Goal: Task Accomplishment & Management: Use online tool/utility

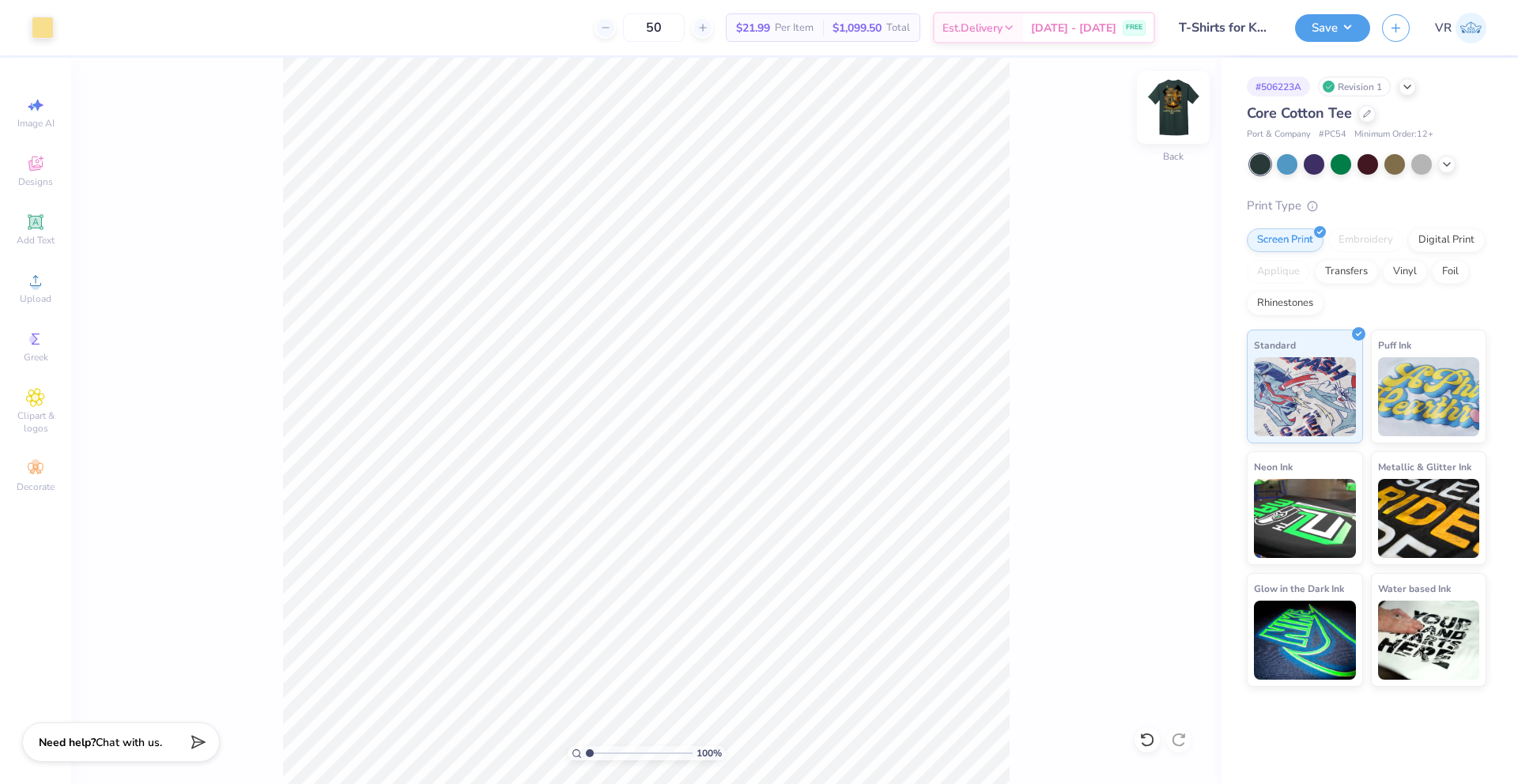
click at [1170, 109] on img at bounding box center [1174, 108] width 64 height 64
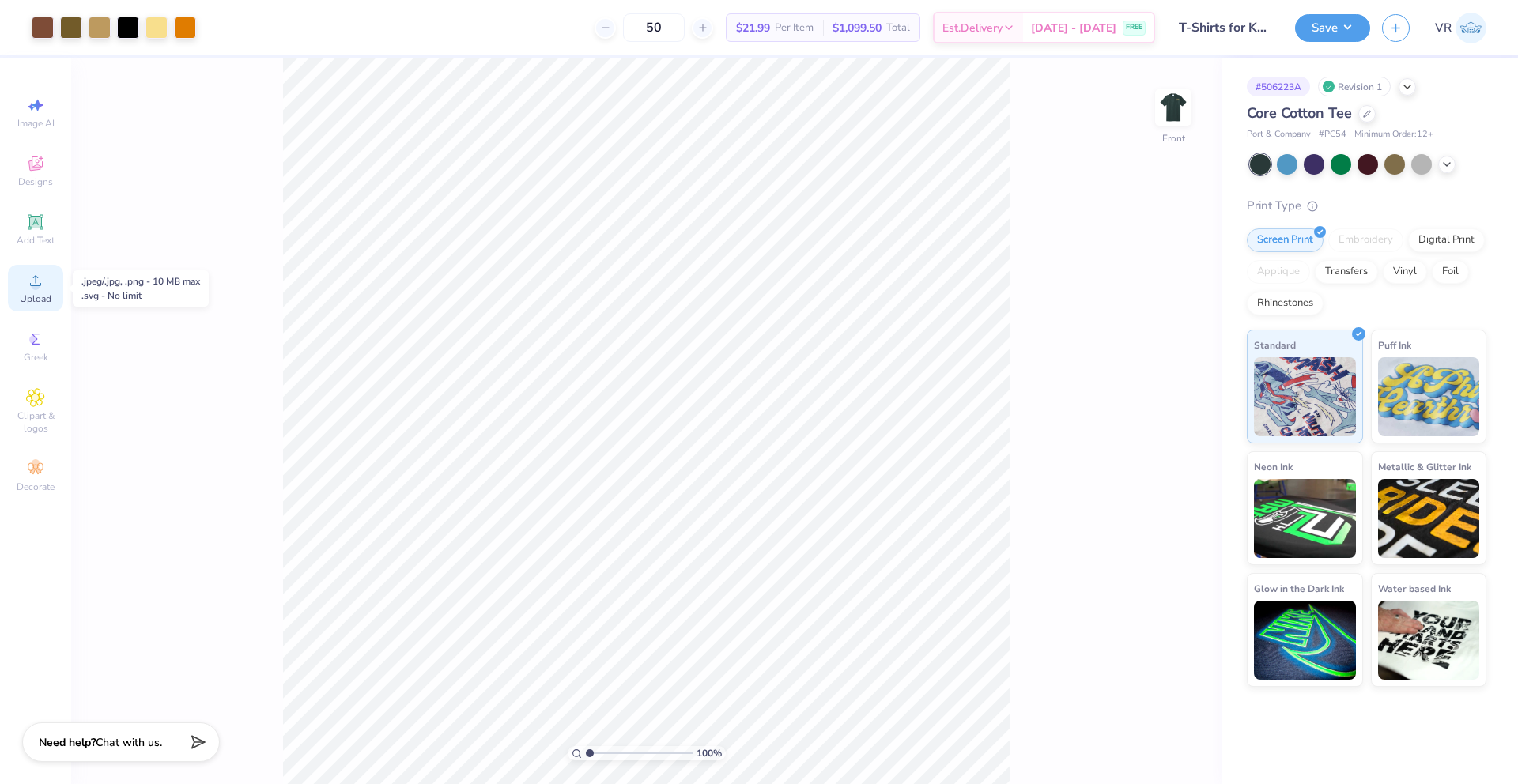
click at [38, 286] on icon at bounding box center [36, 281] width 11 height 11
type input "10.85"
type input "13.31"
type input "1.21"
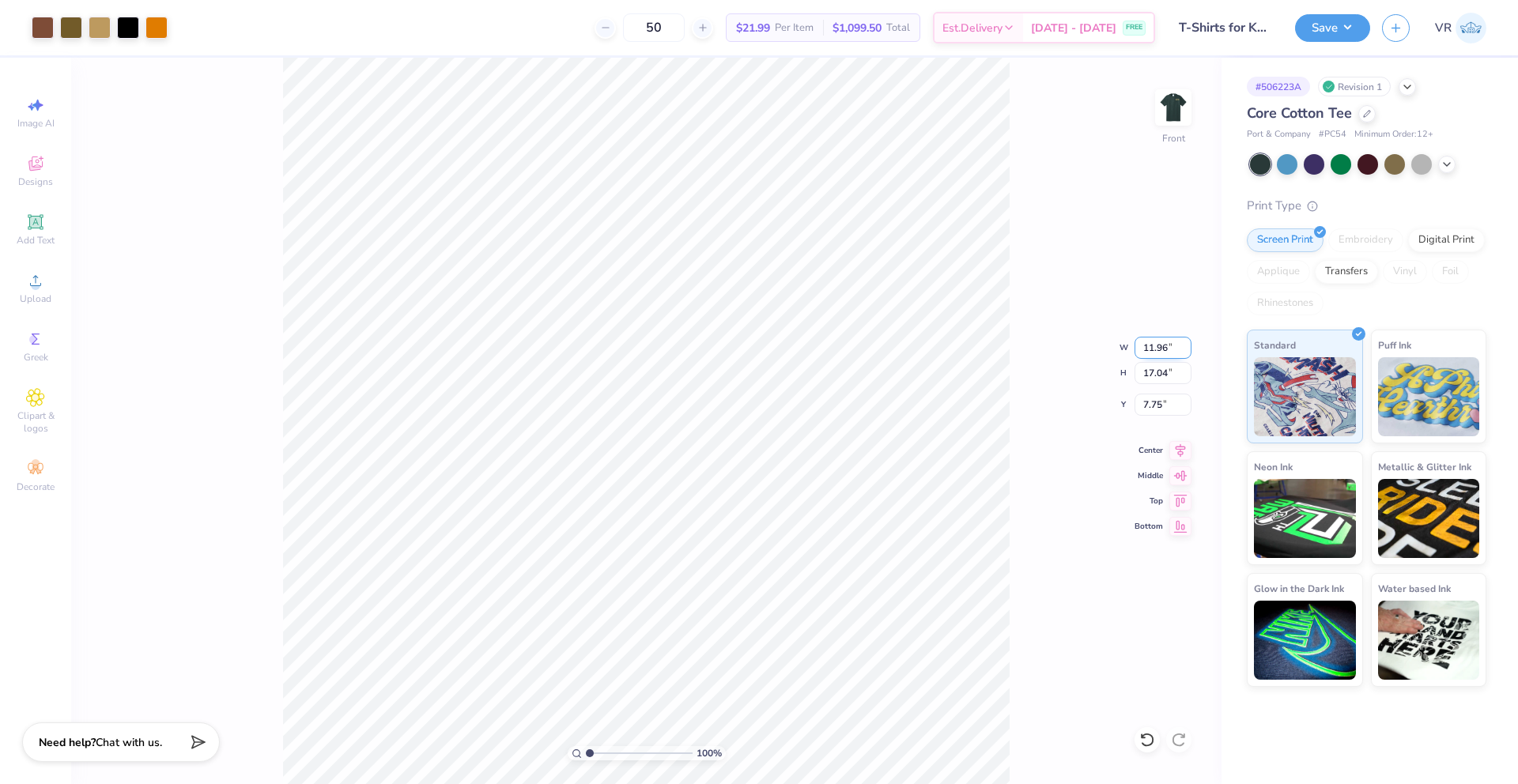
click at [1153, 342] on input "11.96" at bounding box center [1163, 348] width 57 height 22
type input "10.59"
type input "15.09"
type input "8.72"
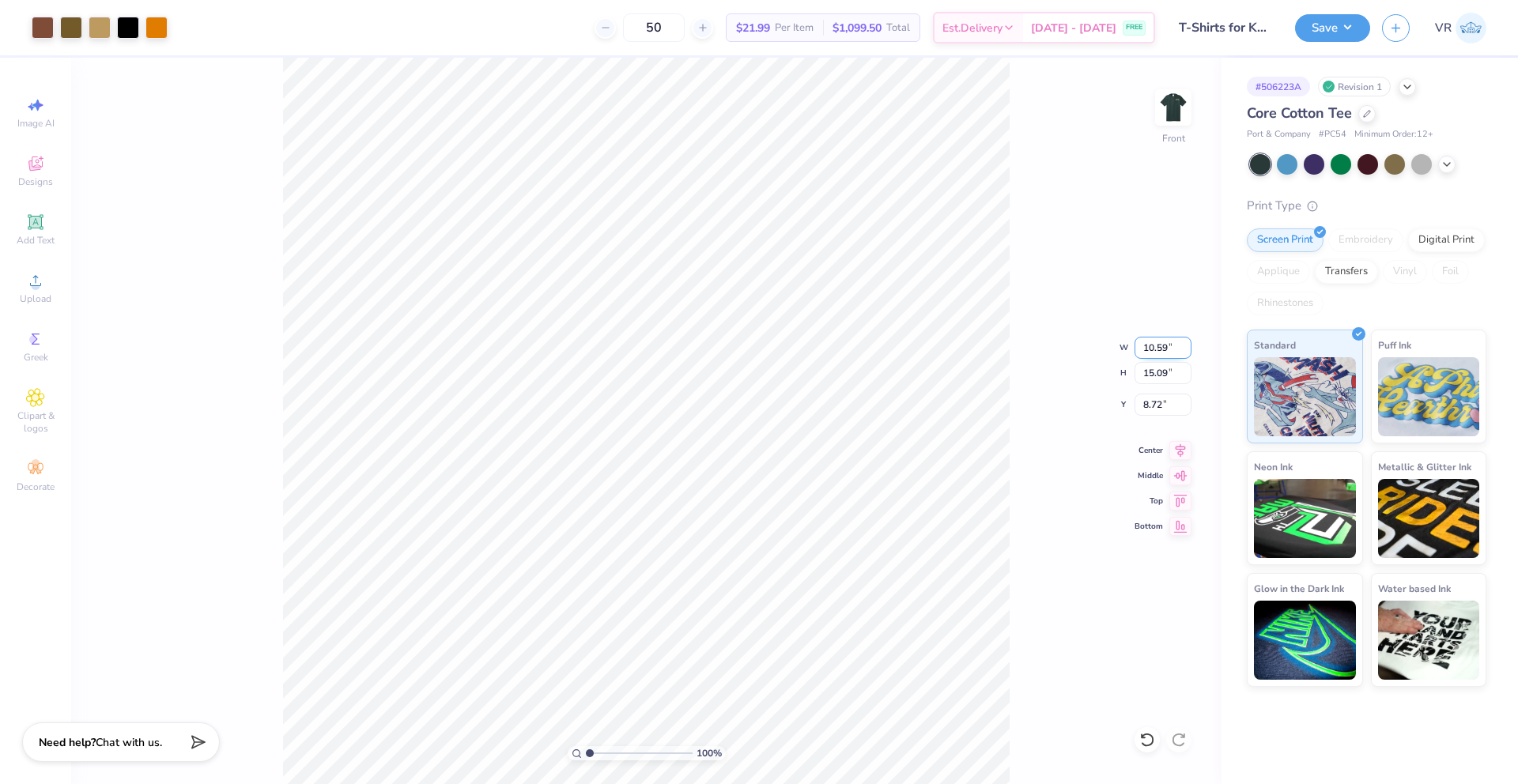
click at [1156, 347] on input "10.59" at bounding box center [1163, 348] width 57 height 22
type input "10.85"
type input "15.46"
type input "8.53"
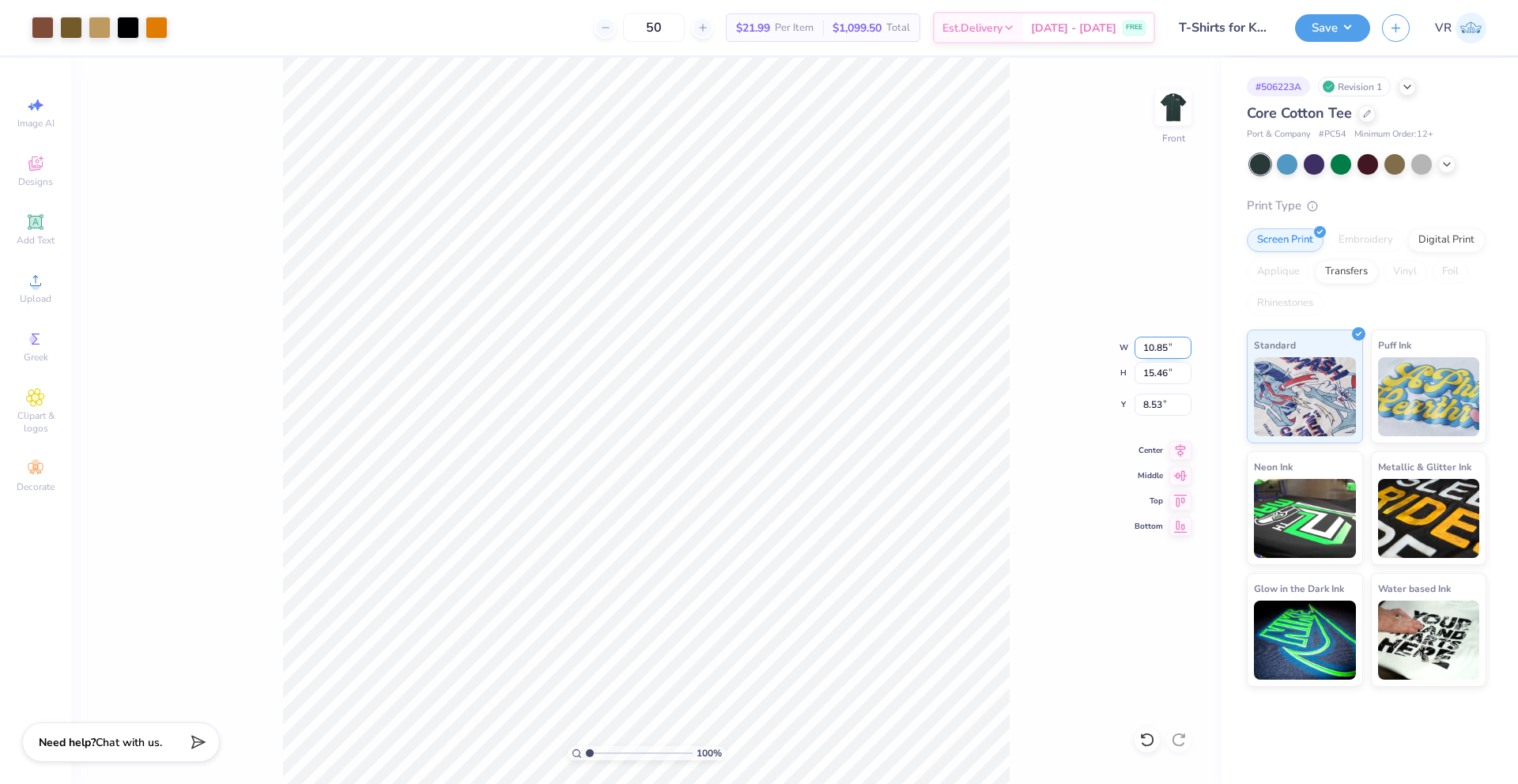
type input "7.77"
type input "0.83"
type input "14.75"
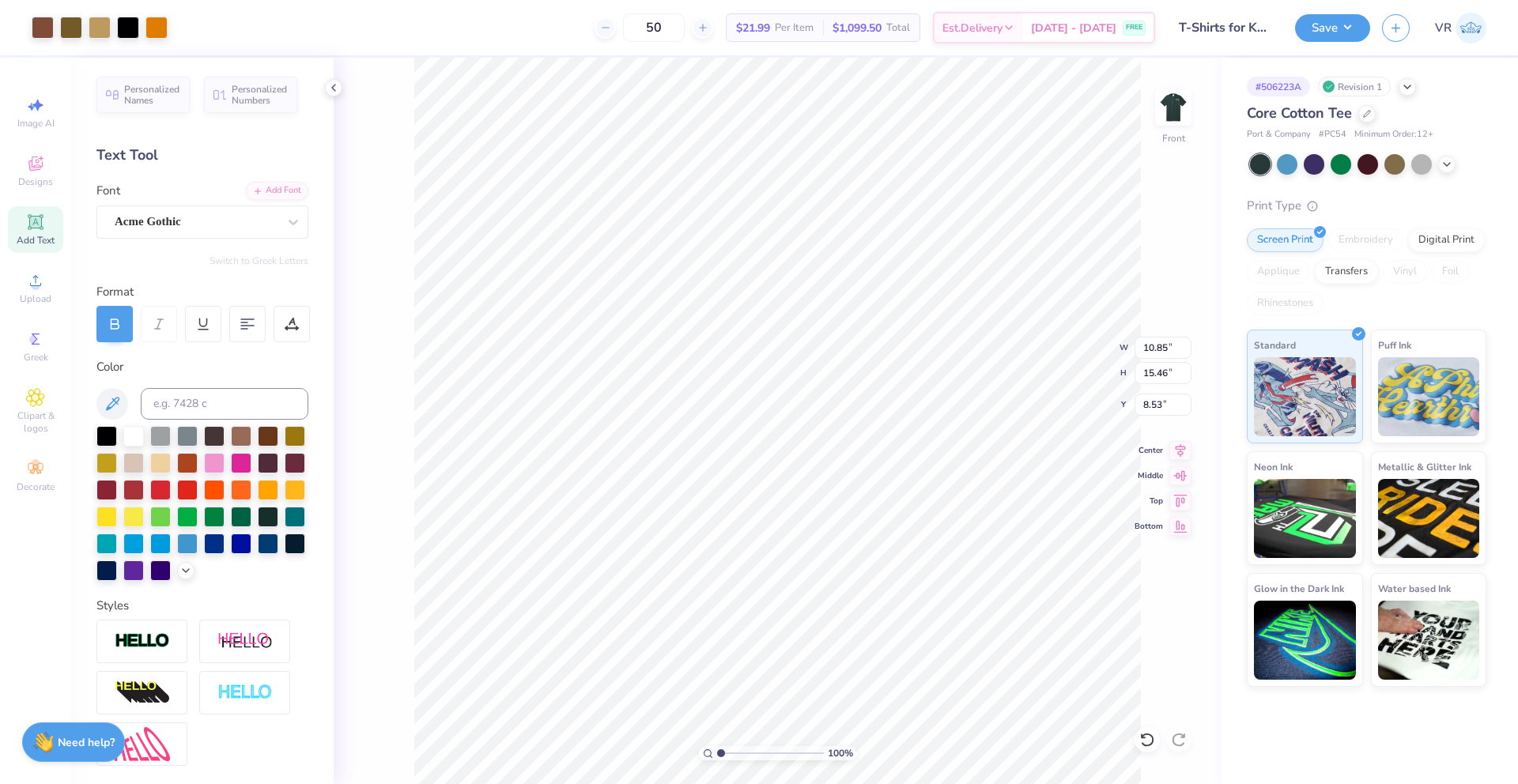
type input "1.24"
drag, startPoint x: 1148, startPoint y: 743, endPoint x: 1143, endPoint y: 737, distance: 7.8
click at [1148, 743] on icon at bounding box center [1147, 739] width 16 height 16
click at [1142, 736] on icon at bounding box center [1143, 736] width 3 height 3
click at [1144, 737] on icon at bounding box center [1143, 736] width 3 height 3
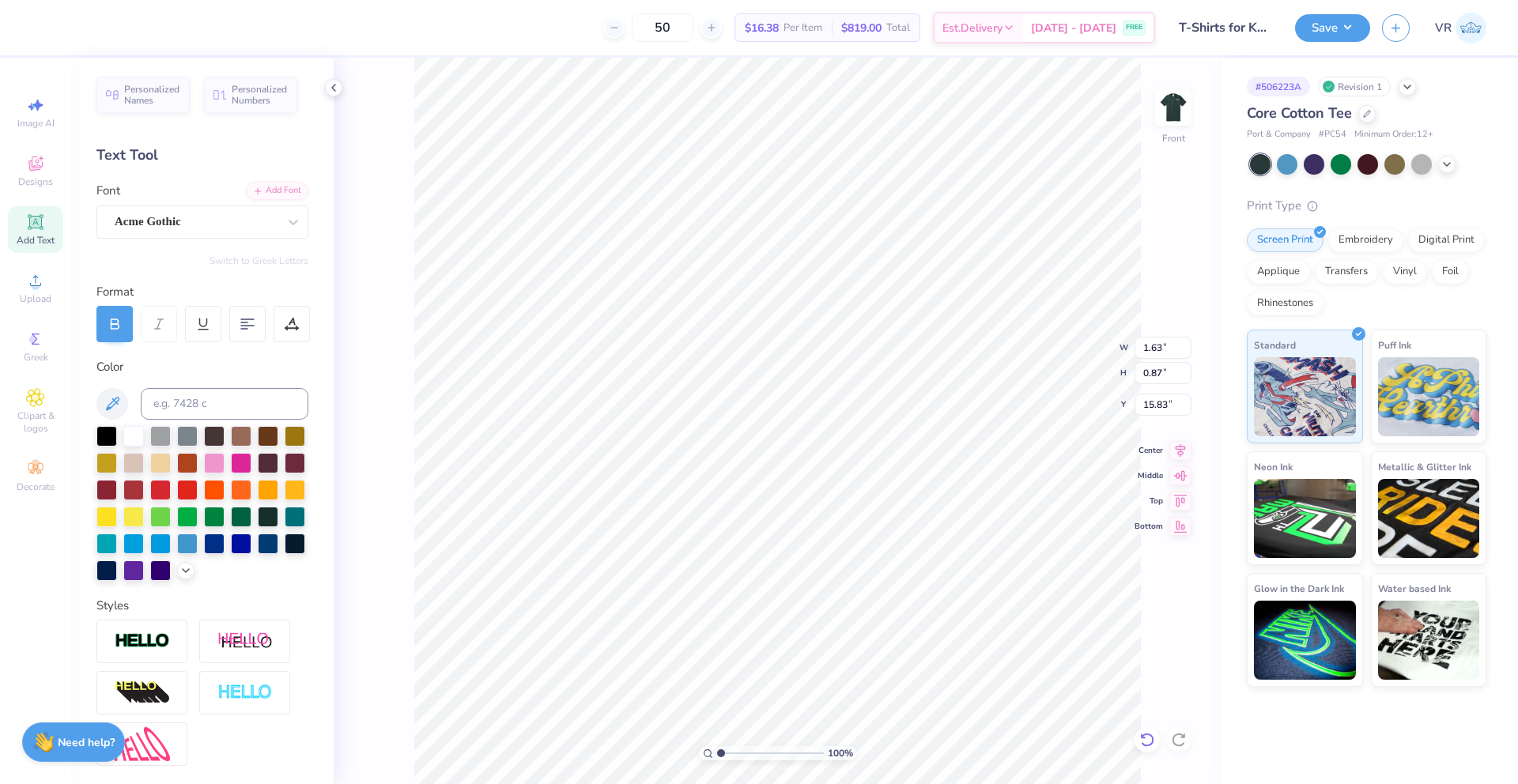
click at [1143, 736] on icon at bounding box center [1147, 739] width 13 height 14
click at [1143, 737] on icon at bounding box center [1143, 736] width 3 height 3
type input "11.96"
type input "17.04"
type input "7.75"
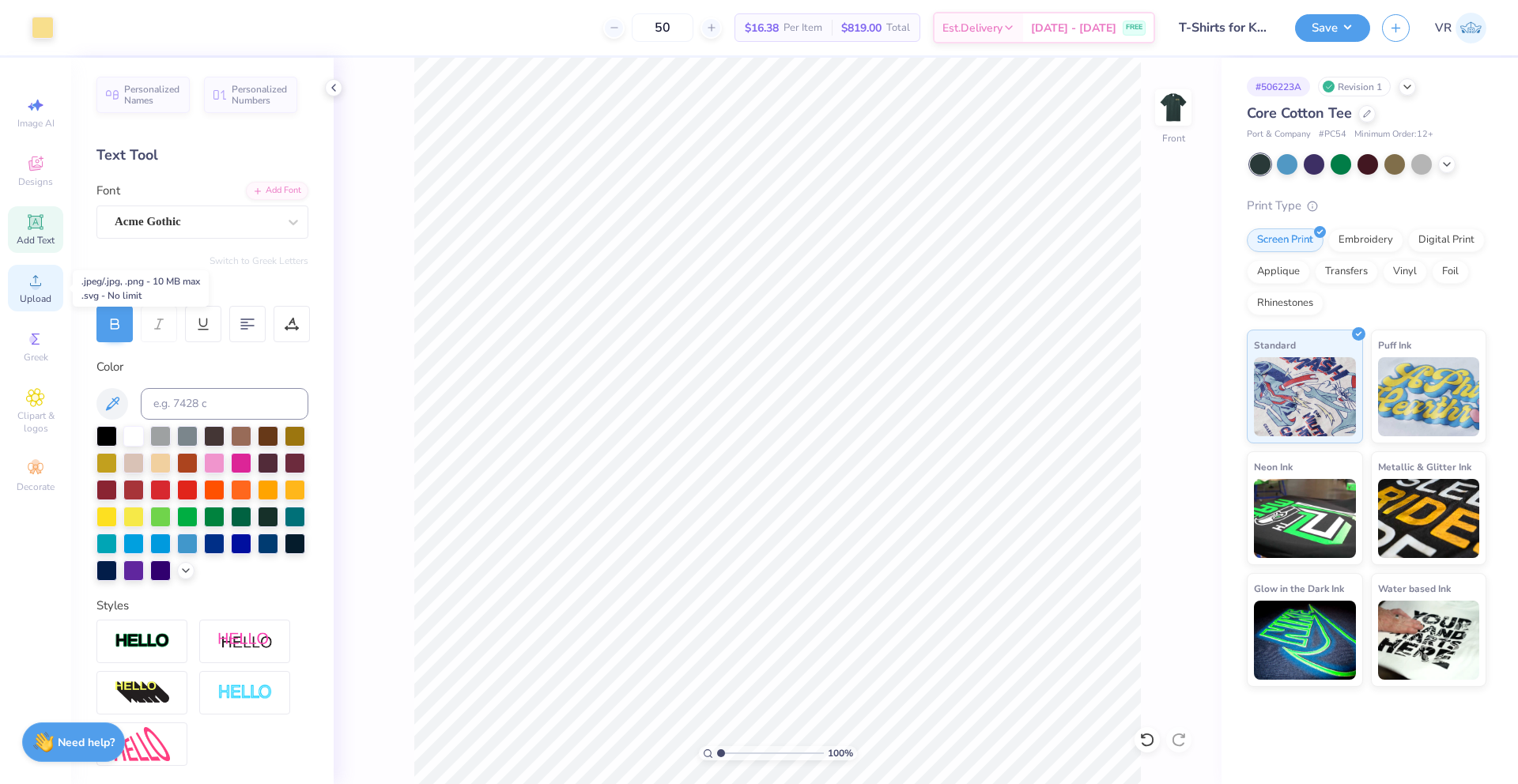
click at [34, 294] on span "Upload" at bounding box center [35, 299] width 32 height 13
click at [35, 292] on span "Upload" at bounding box center [35, 299] width 32 height 13
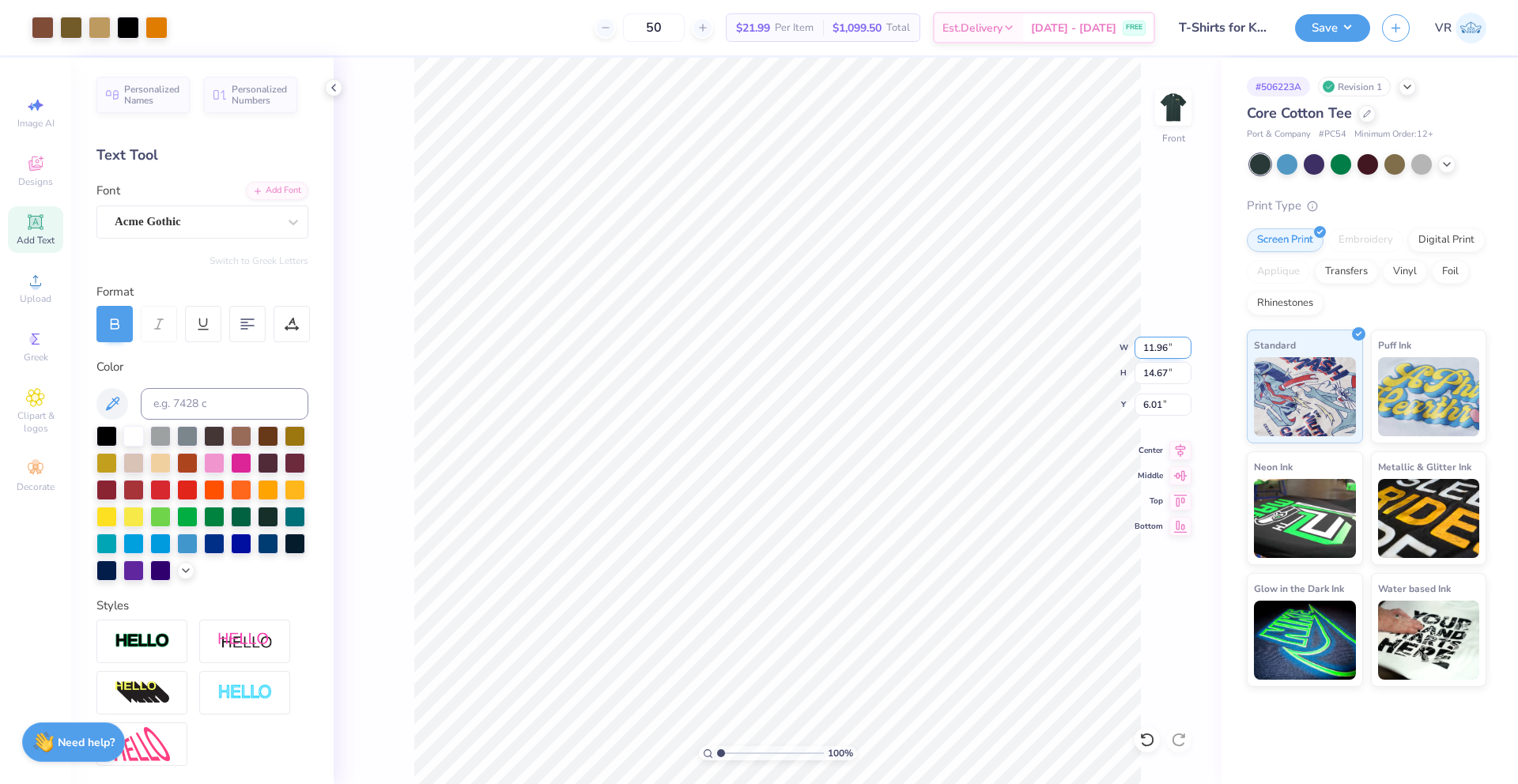
click at [1146, 352] on input "11.96" at bounding box center [1163, 348] width 57 height 22
type input "10.85"
type input "13.31"
type input "1.06"
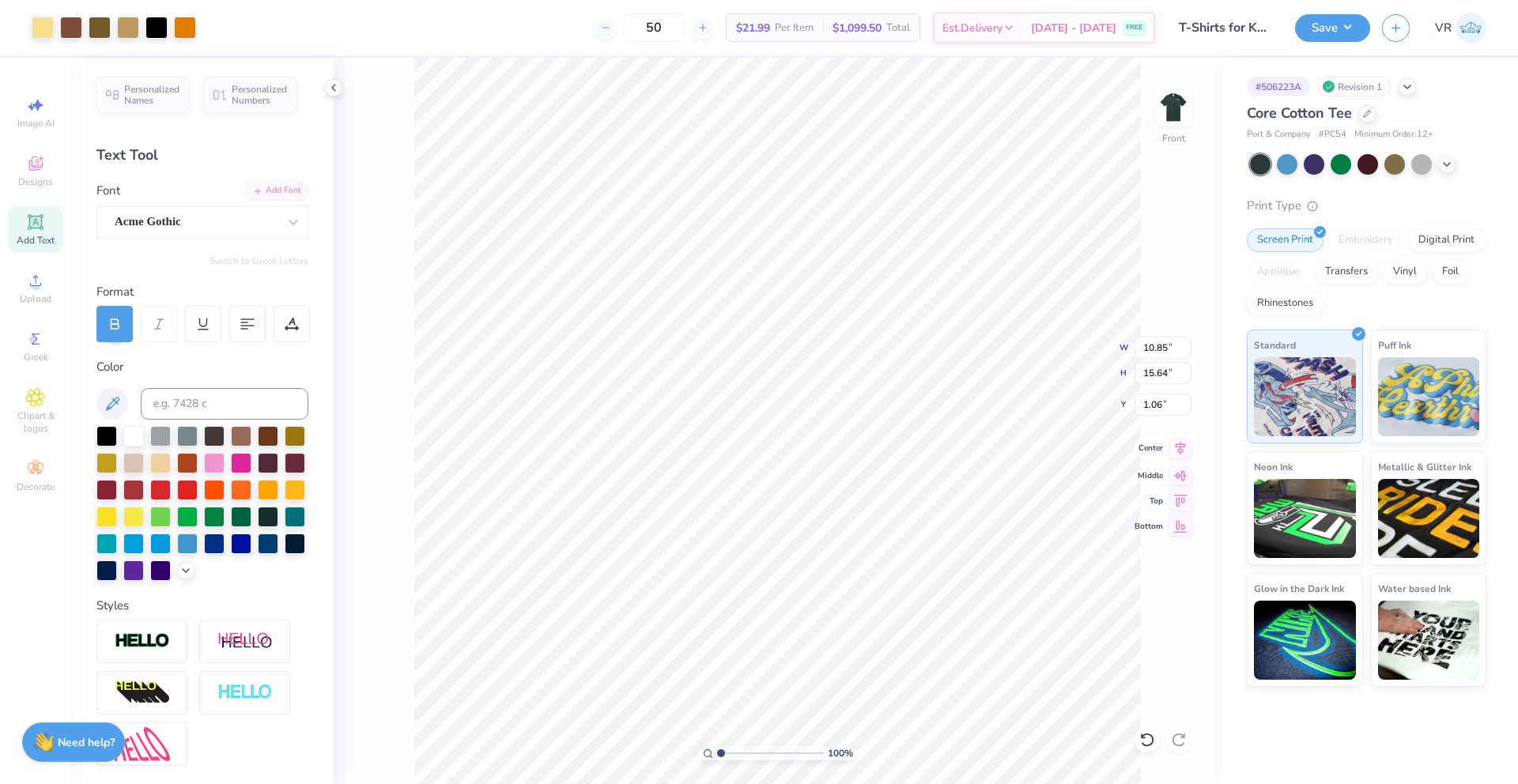
click at [1182, 450] on icon at bounding box center [1180, 448] width 22 height 19
type input "3.66"
click at [879, 608] on li "Group" at bounding box center [900, 610] width 124 height 31
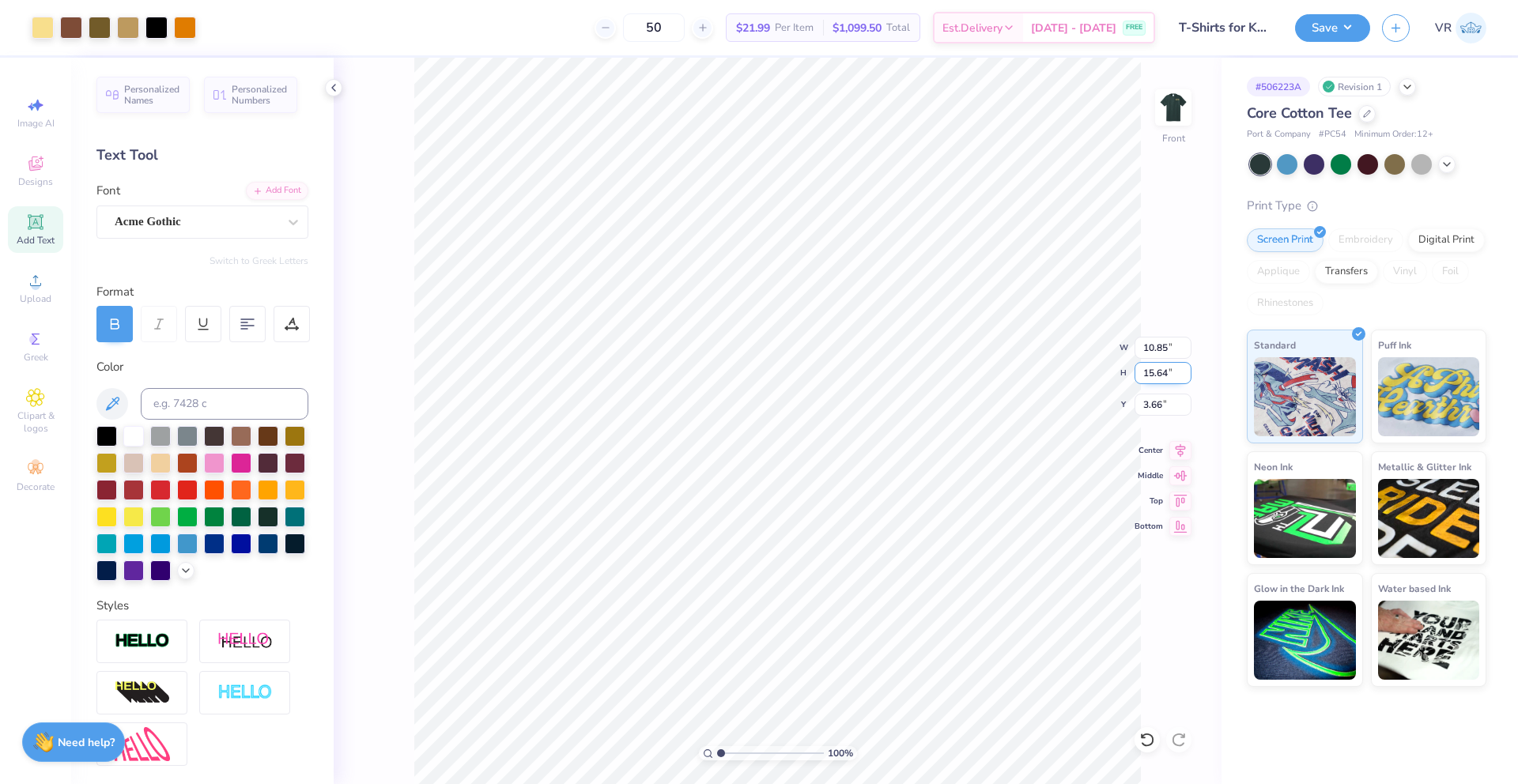
click at [1157, 371] on input "15.64" at bounding box center [1163, 373] width 57 height 22
click at [1146, 378] on input "15.64" at bounding box center [1163, 373] width 57 height 22
type input "15"
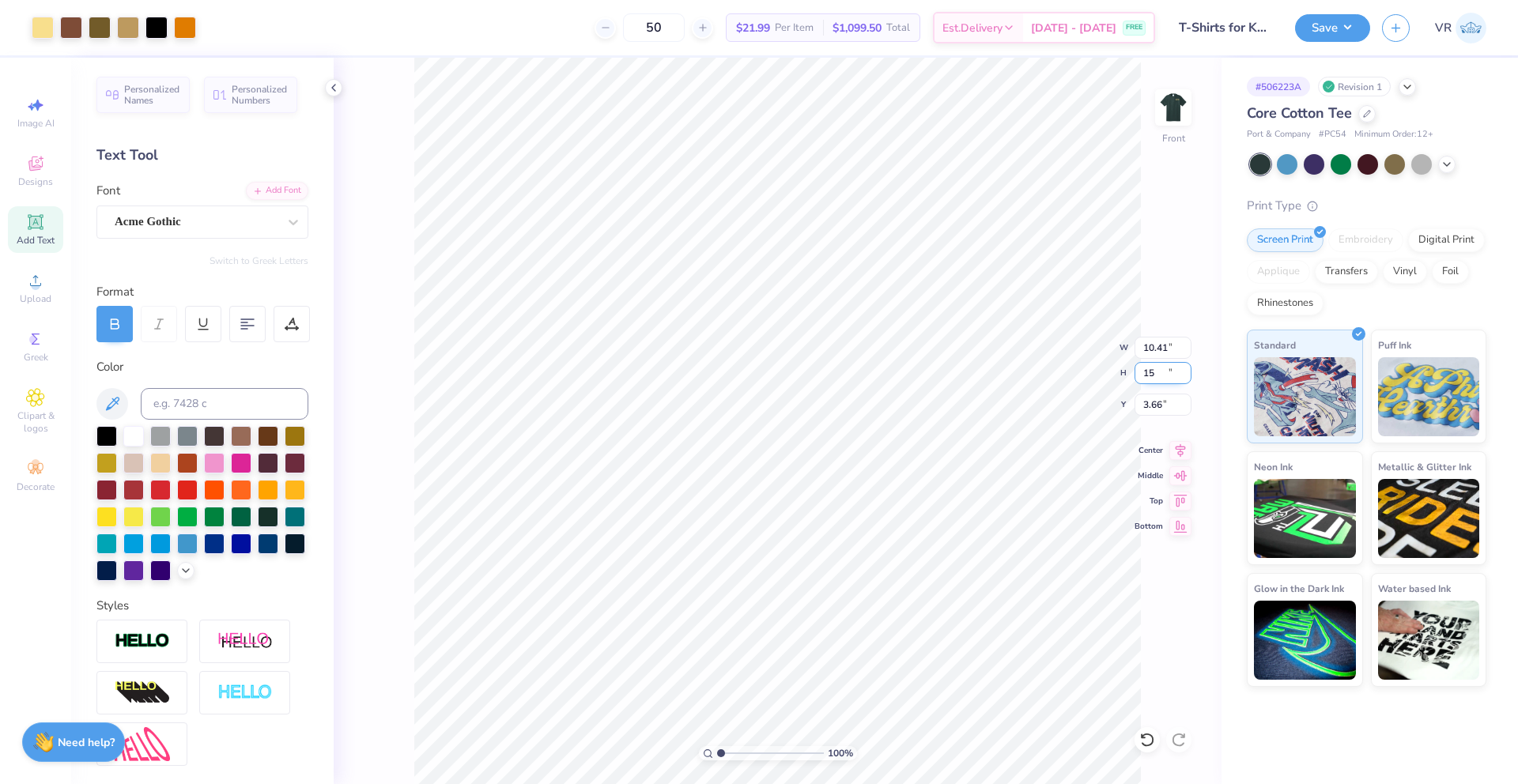
type input "10.41"
type input "15.00"
click at [1159, 410] on input "3.98" at bounding box center [1163, 404] width 57 height 22
click at [1151, 401] on input "3.98" at bounding box center [1163, 404] width 57 height 22
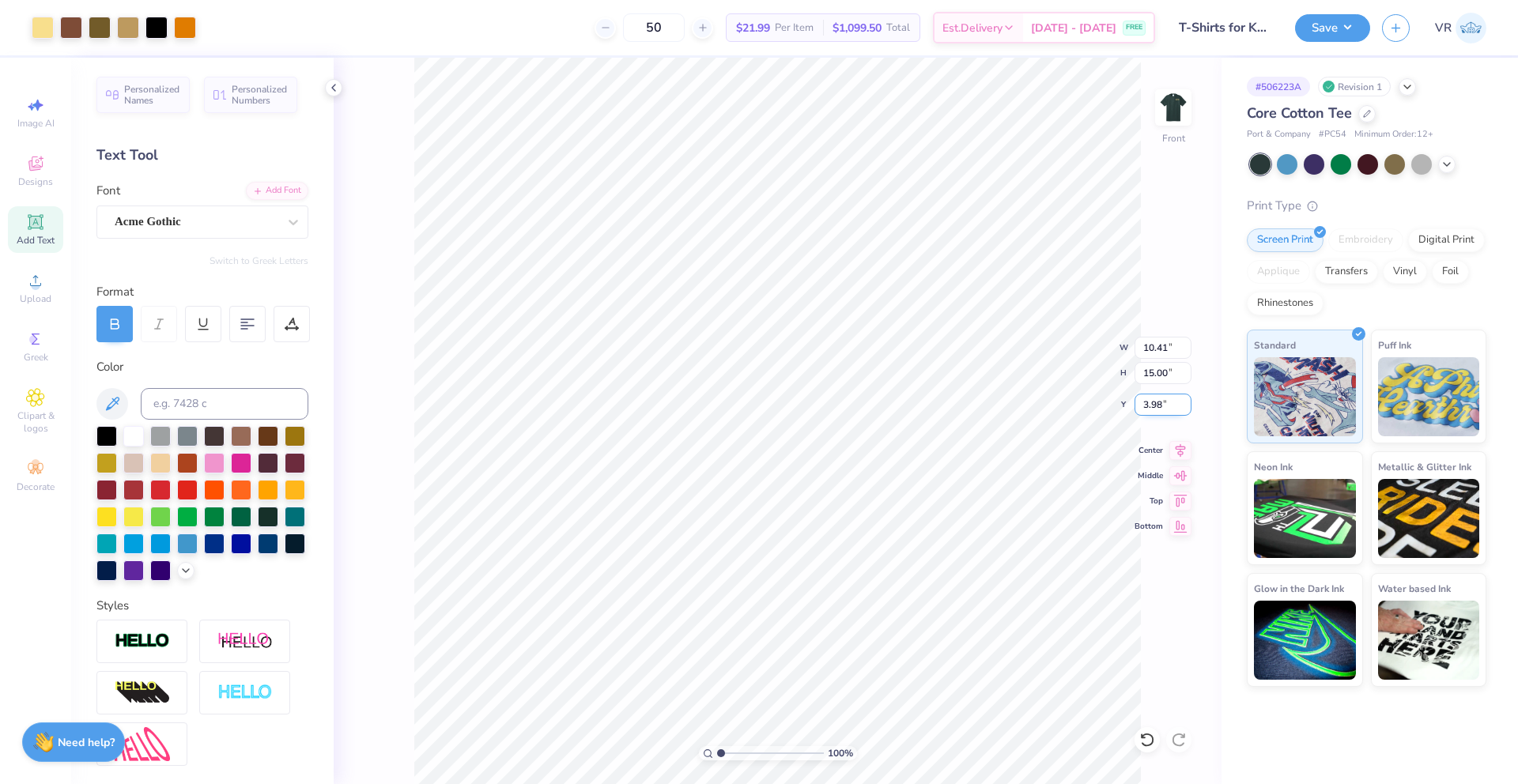
click at [1151, 401] on input "3.98" at bounding box center [1163, 404] width 57 height 22
type input "3.00"
click at [1182, 451] on icon at bounding box center [1181, 449] width 11 height 13
click at [1181, 451] on icon at bounding box center [1181, 449] width 11 height 13
click at [858, 640] on li "Ungroup" at bounding box center [870, 641] width 124 height 31
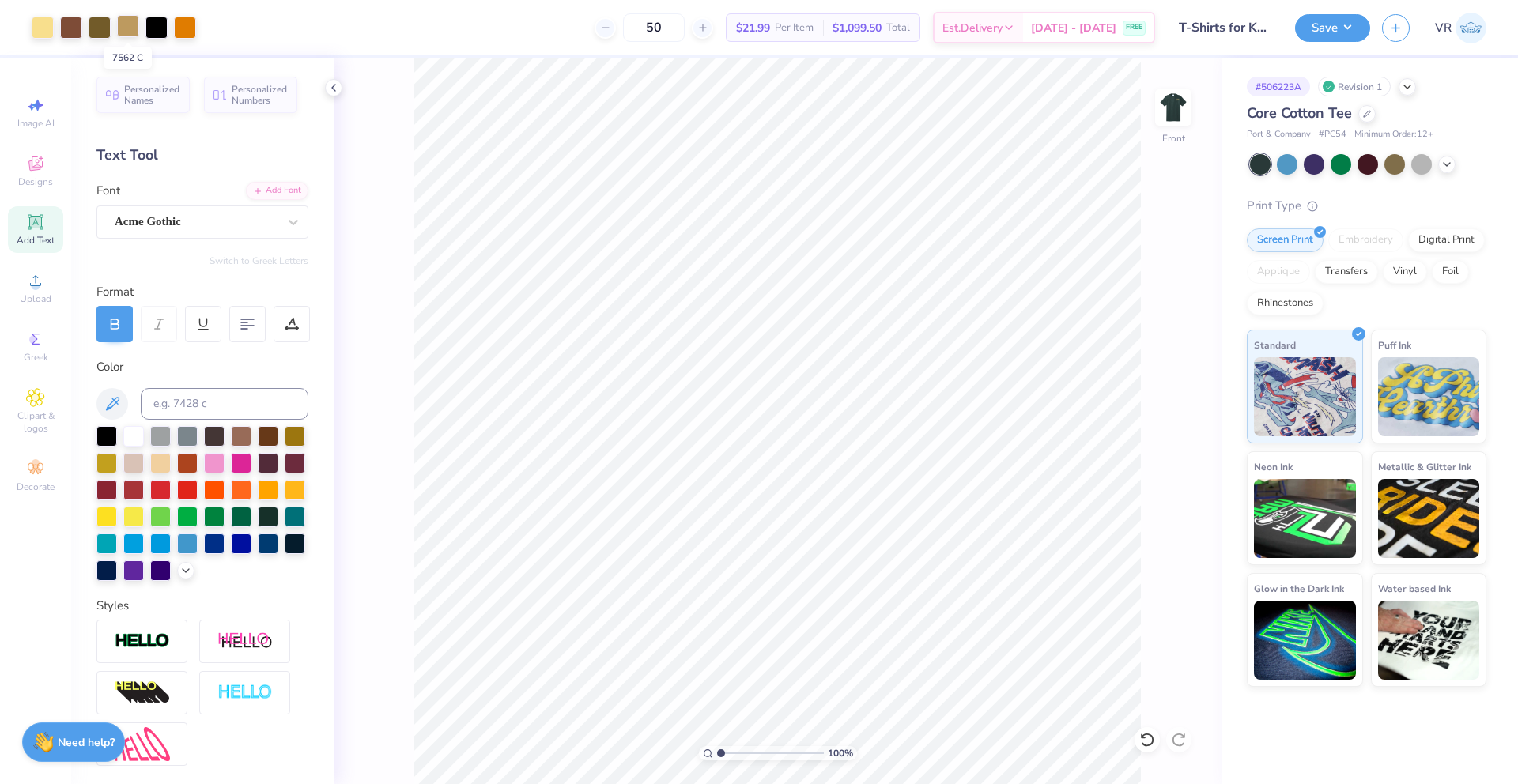
click at [132, 28] on div at bounding box center [127, 25] width 22 height 22
type input "1.87"
click at [198, 410] on input at bounding box center [224, 404] width 167 height 32
type input "762 c"
click at [114, 405] on icon at bounding box center [112, 403] width 19 height 19
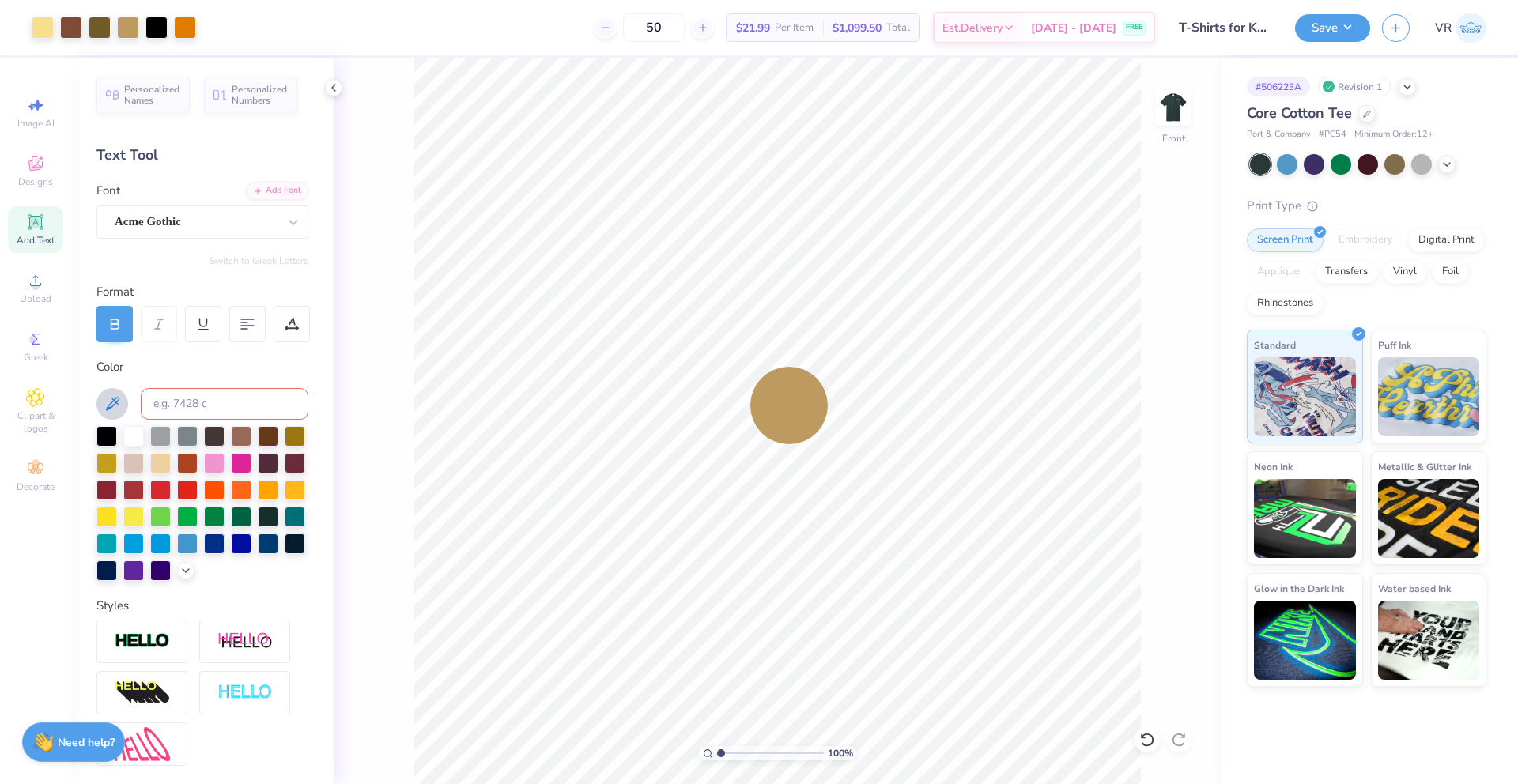
click at [122, 405] on button at bounding box center [112, 404] width 32 height 32
click at [155, 402] on div "Art colors 50 $21.99 Per Item $1,099.50 Total Est. Delivery [DATE] - [DATE] FRE…" at bounding box center [759, 392] width 1518 height 784
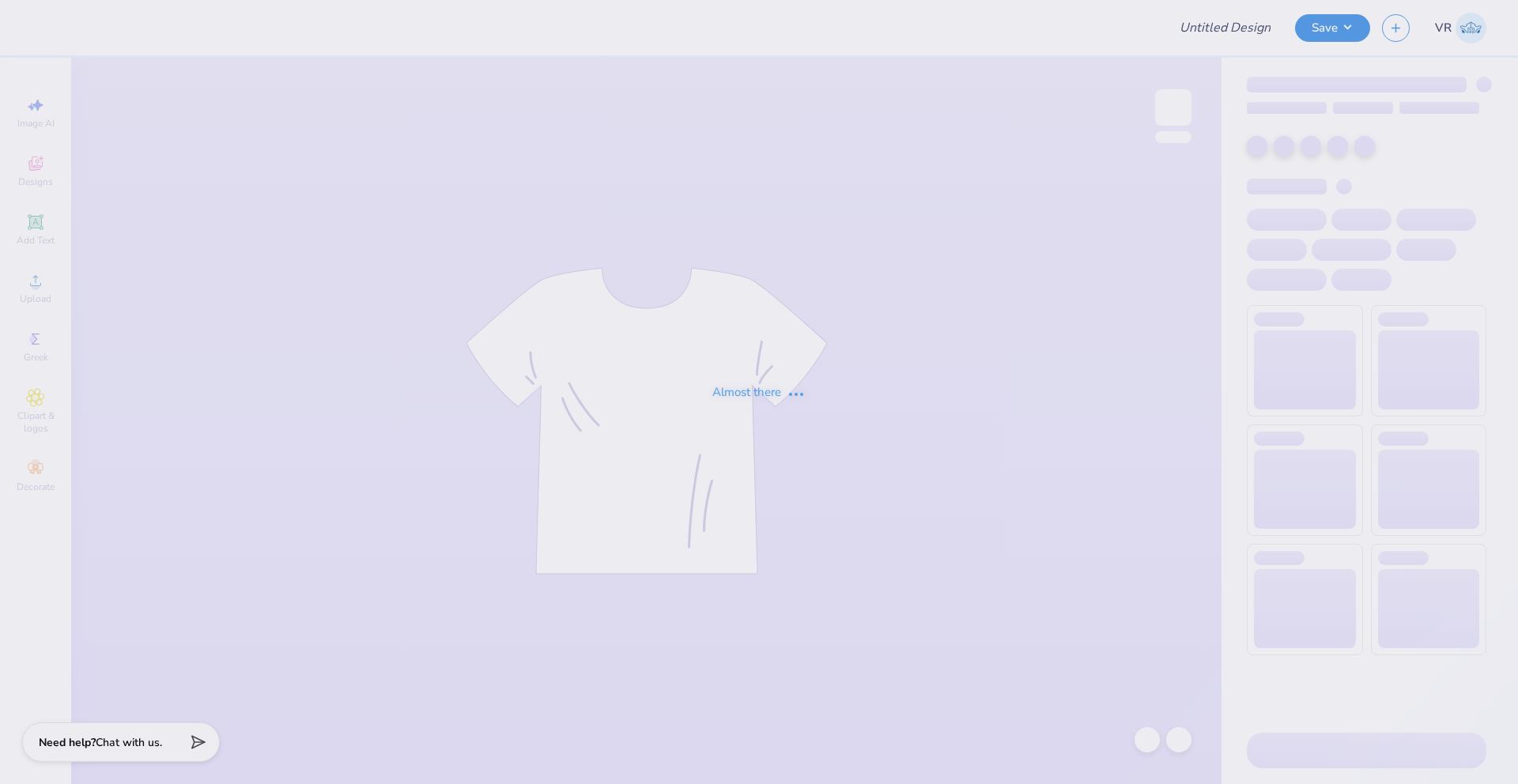
type input "T-Shirts for Kappa Pi Kappa!"
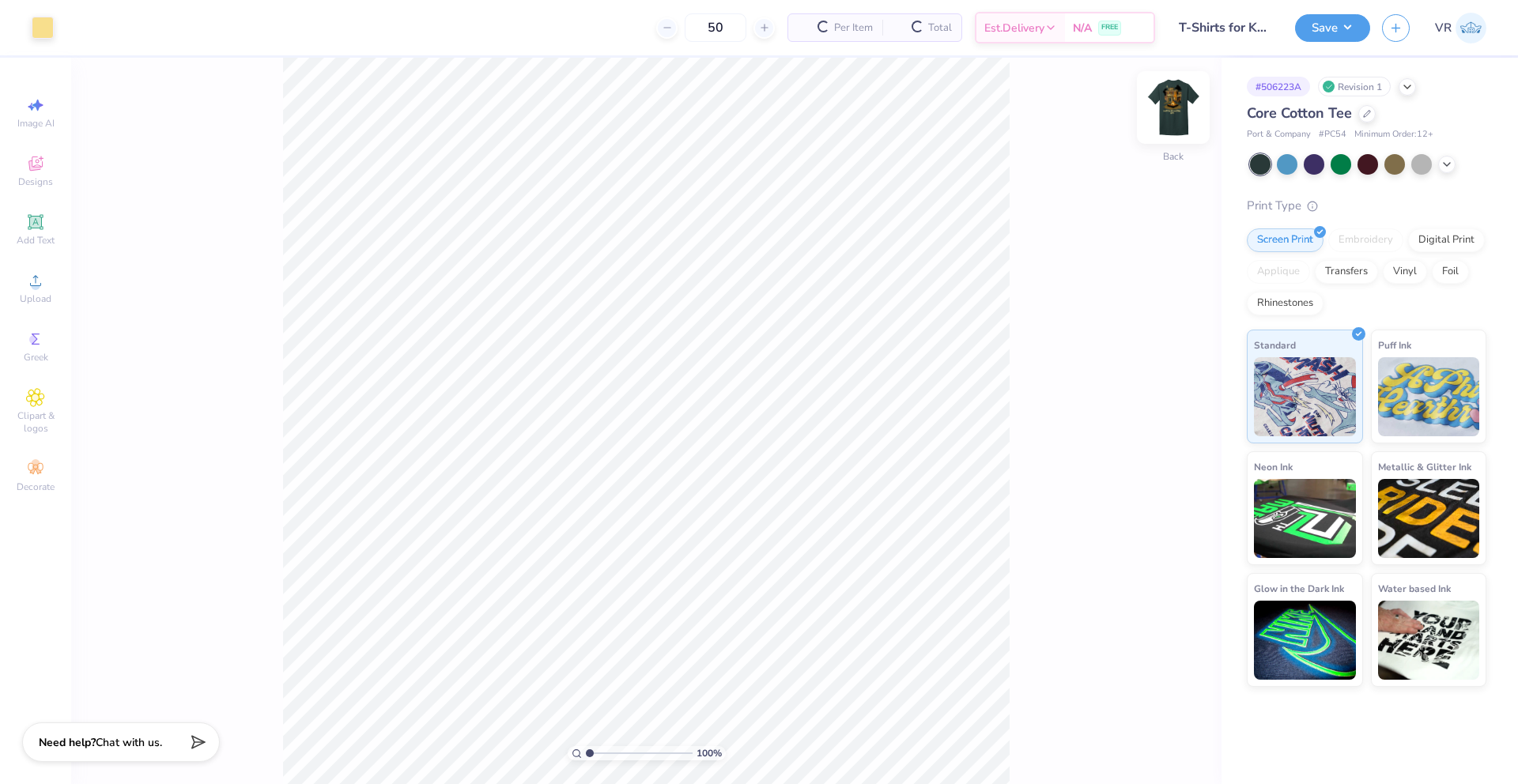
click at [1159, 95] on img at bounding box center [1174, 108] width 64 height 64
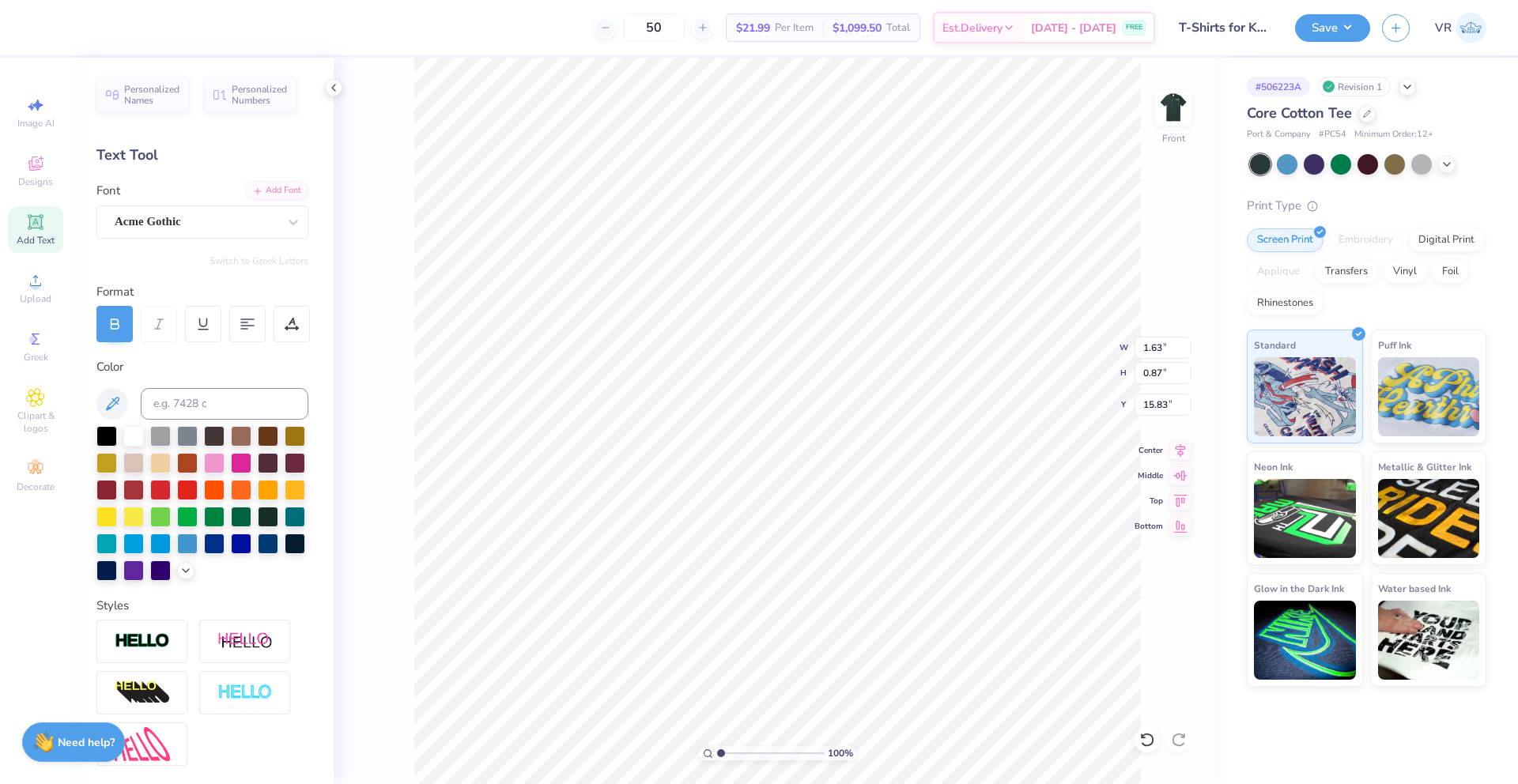
type input "7.77"
type input "1.95"
type input "14.75"
type input "7.77"
type input "0.83"
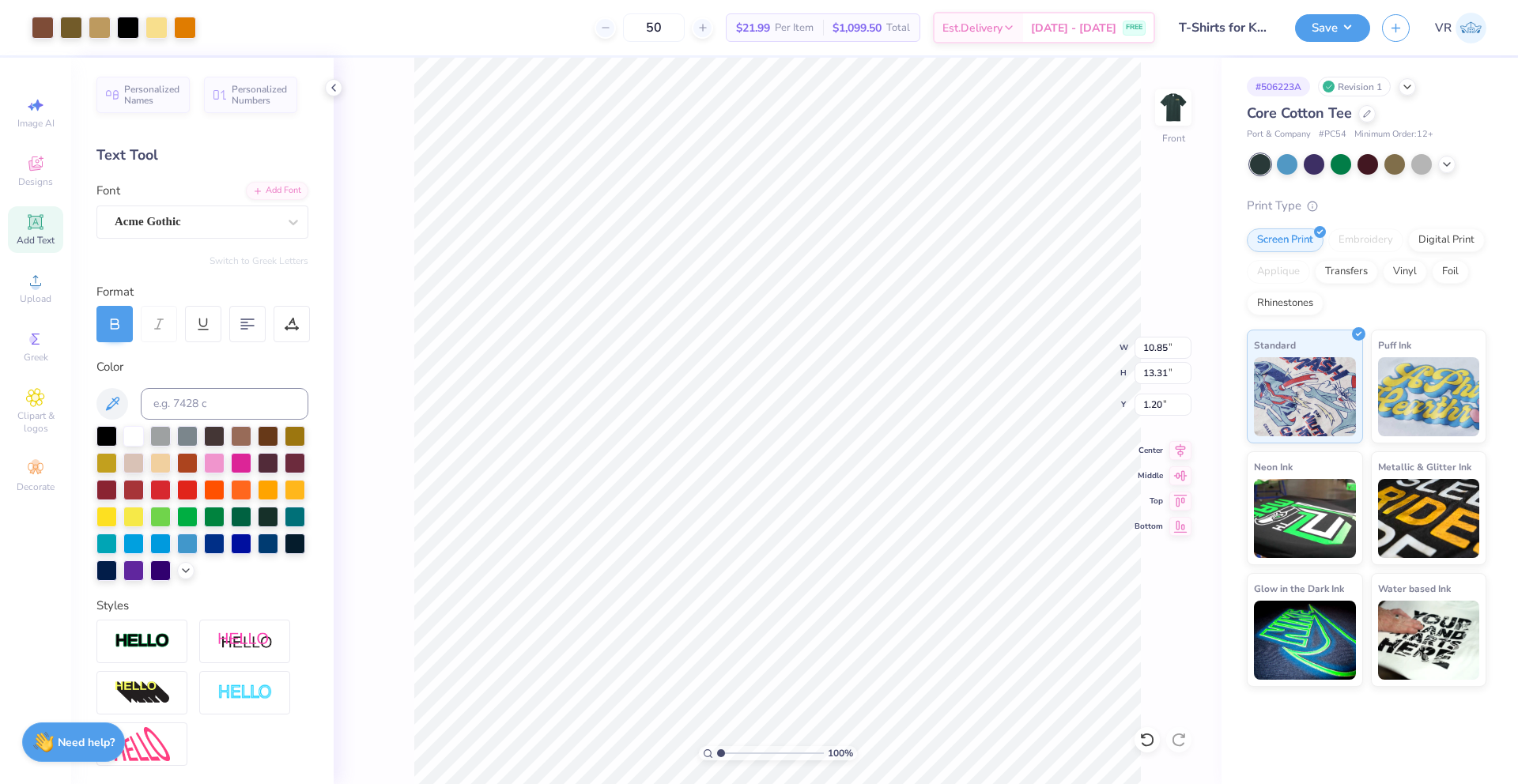
type input "14.75"
type input "1.95"
drag, startPoint x: 224, startPoint y: 404, endPoint x: 92, endPoint y: 393, distance: 132.5
click at [92, 393] on div "Personalized Names Personalized Numbers Text Tool Add Font Font Acme Gothic Swi…" at bounding box center [202, 421] width 263 height 726
type input "7562"
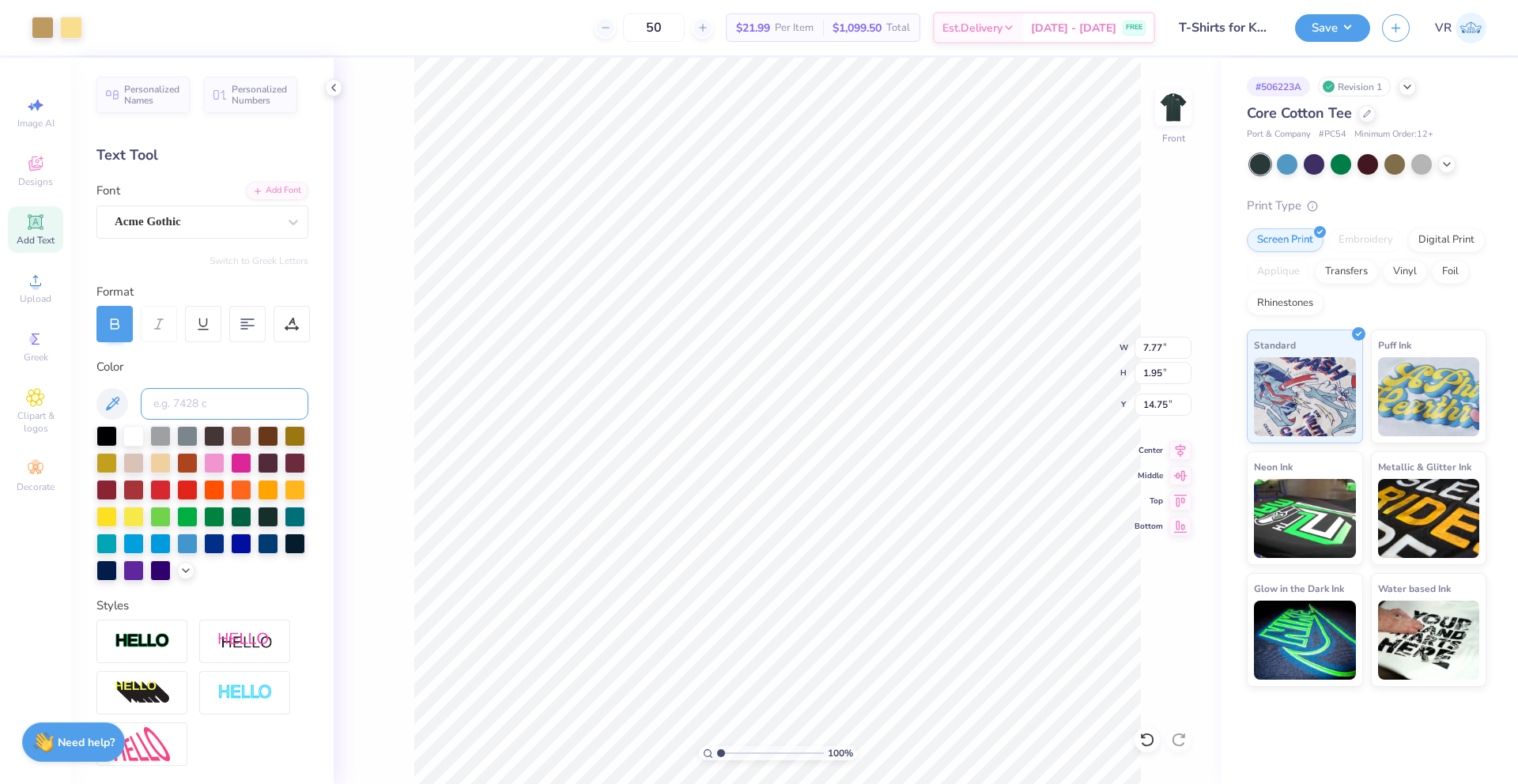
type input "8.75"
type input "1.85"
type input "14.84"
click at [180, 404] on input at bounding box center [224, 404] width 167 height 32
type input "7562"
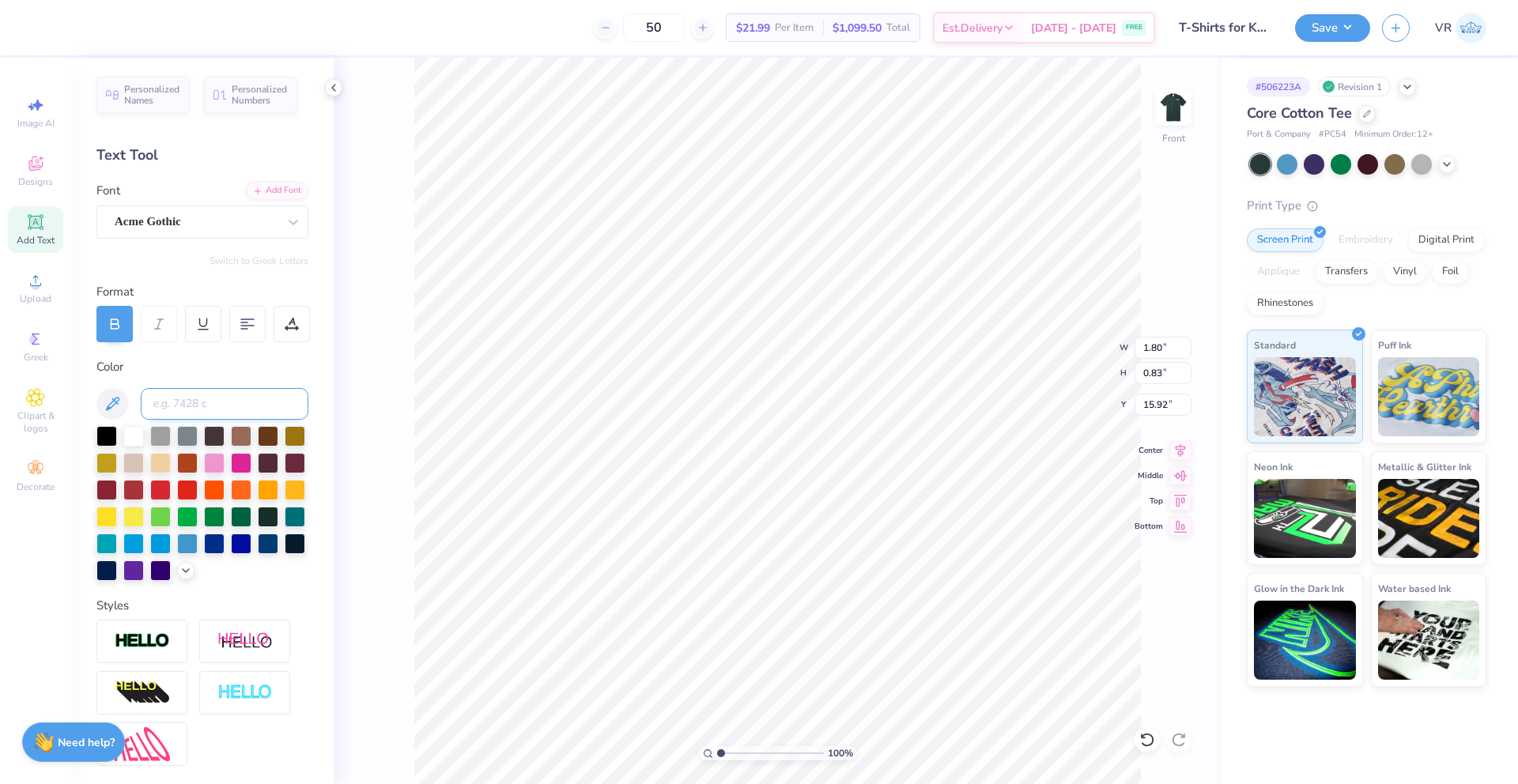
type input "1.80"
type input "0.83"
type input "15.92"
type input "10.85"
type input "13.31"
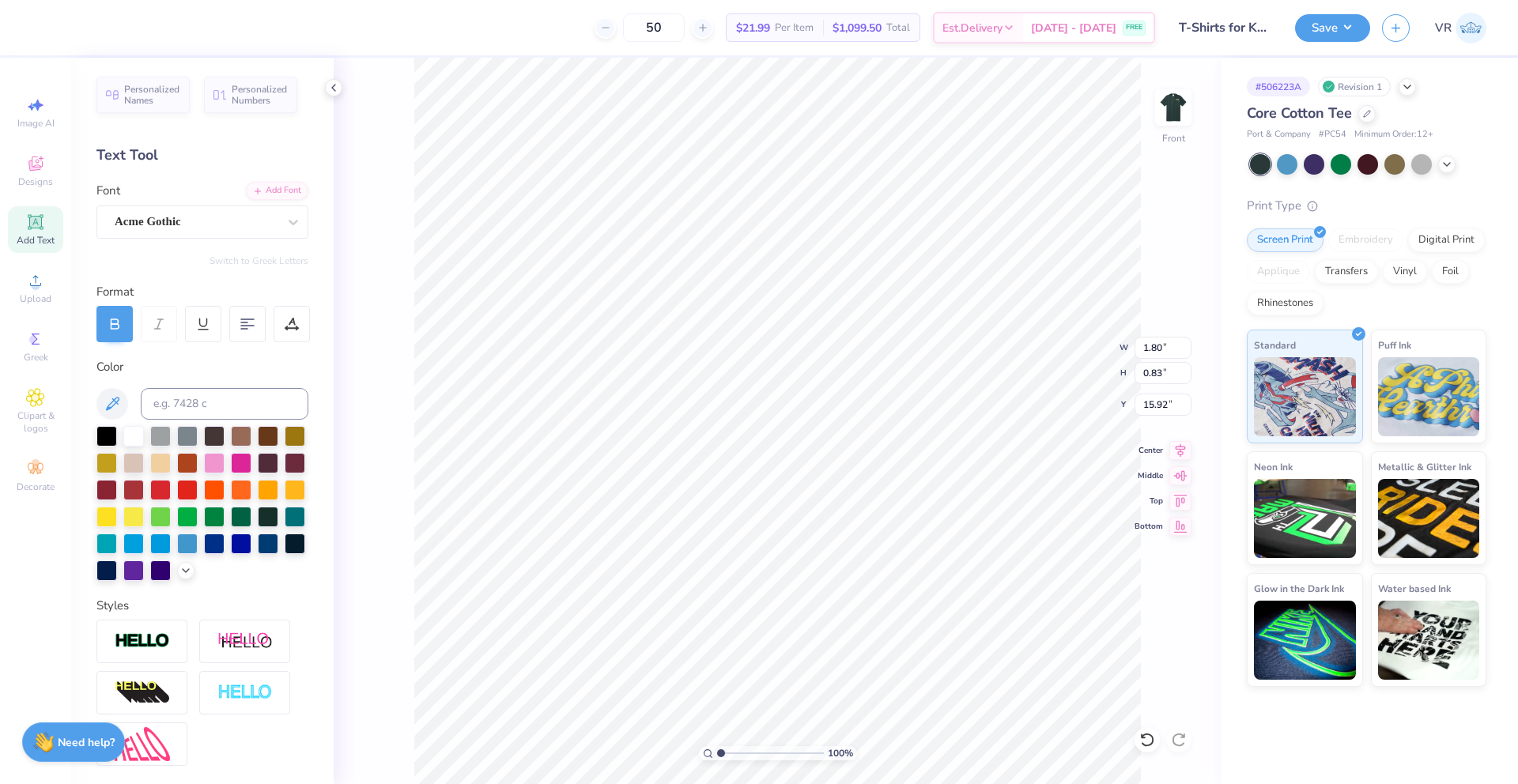
type input "1.20"
click at [32, 288] on circle at bounding box center [35, 286] width 9 height 9
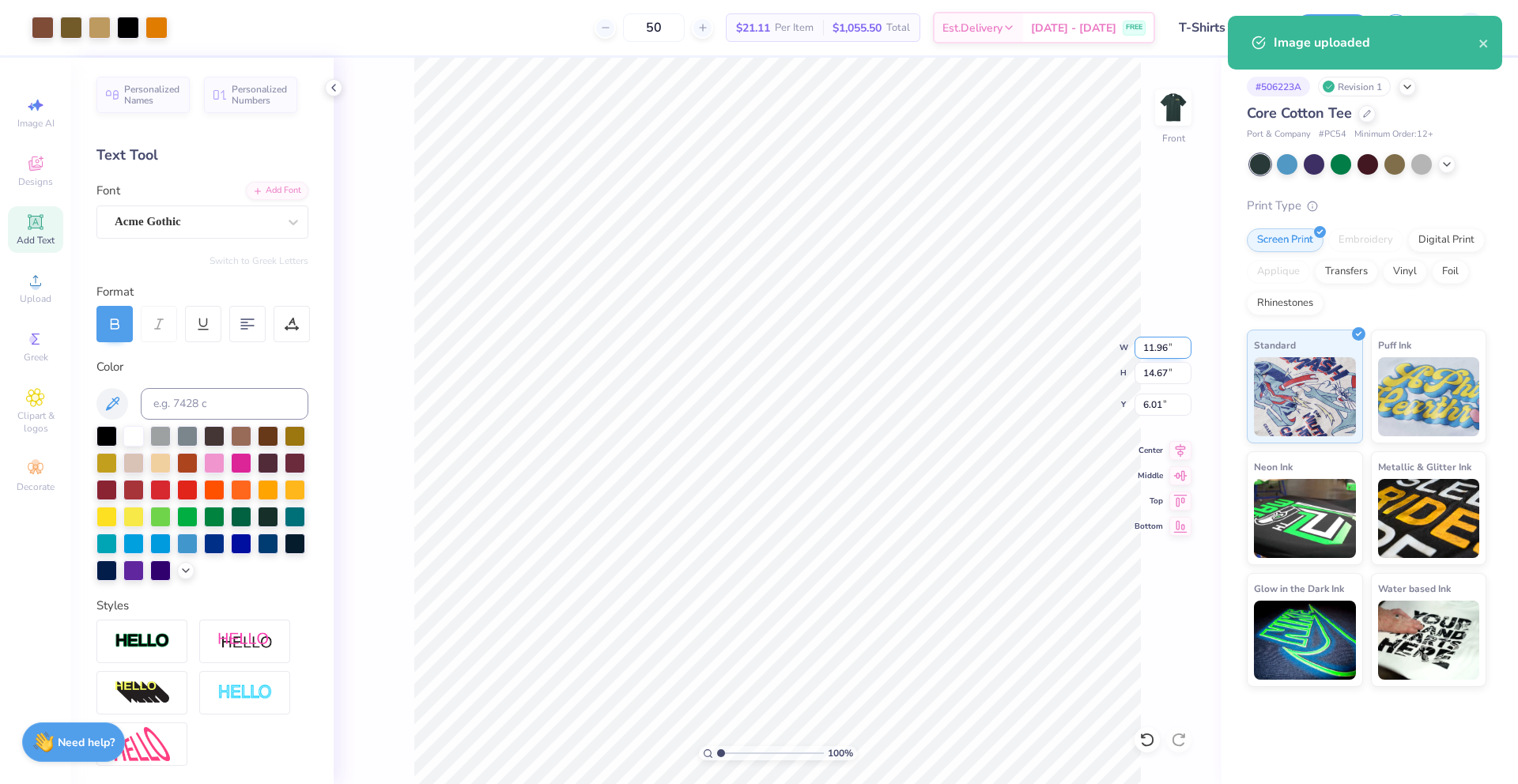
click at [1150, 345] on input "11.96" at bounding box center [1163, 348] width 57 height 22
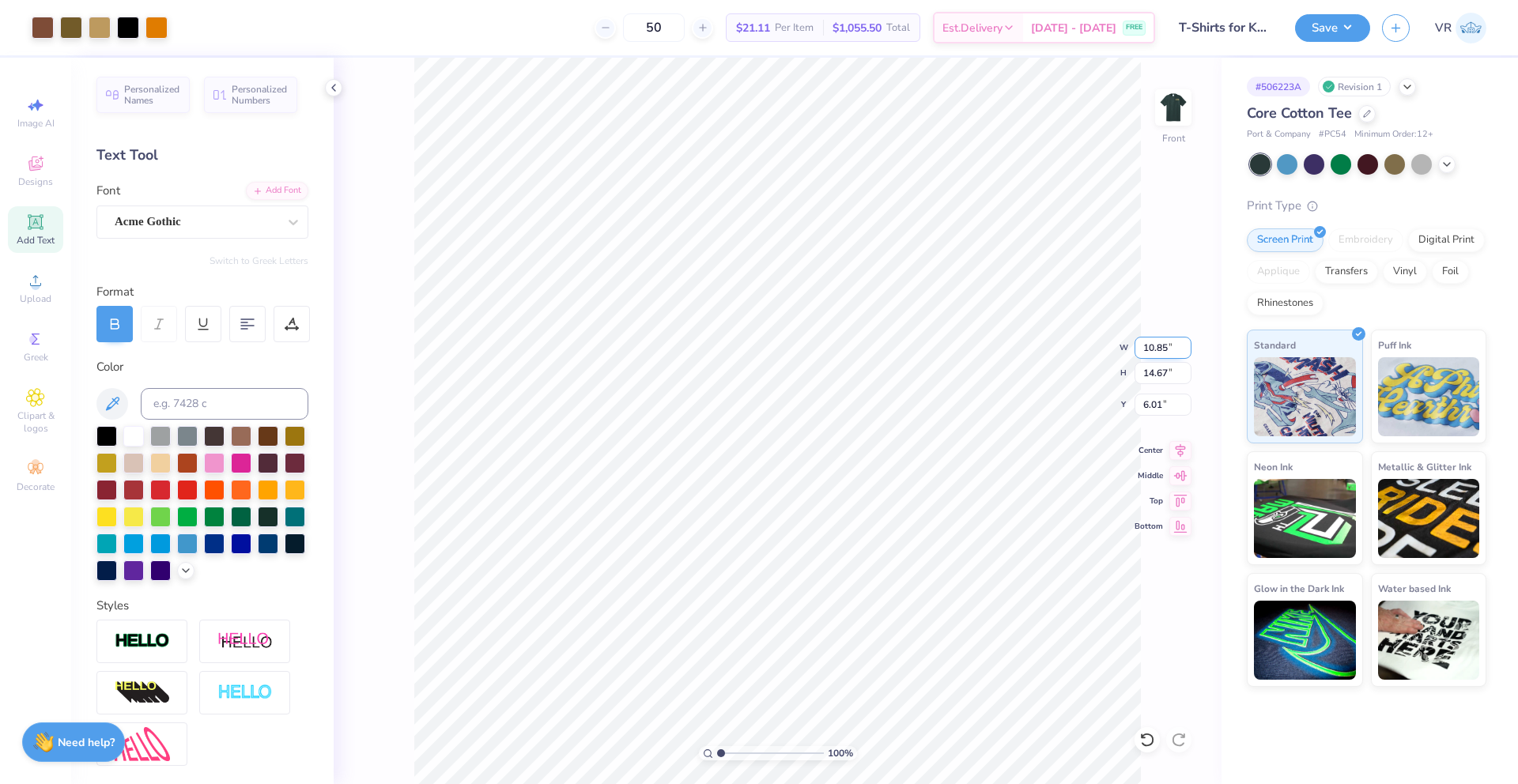
type input "10.85"
type input "13.31"
click at [1183, 448] on icon at bounding box center [1180, 450] width 22 height 19
click at [1180, 448] on icon at bounding box center [1180, 448] width 22 height 19
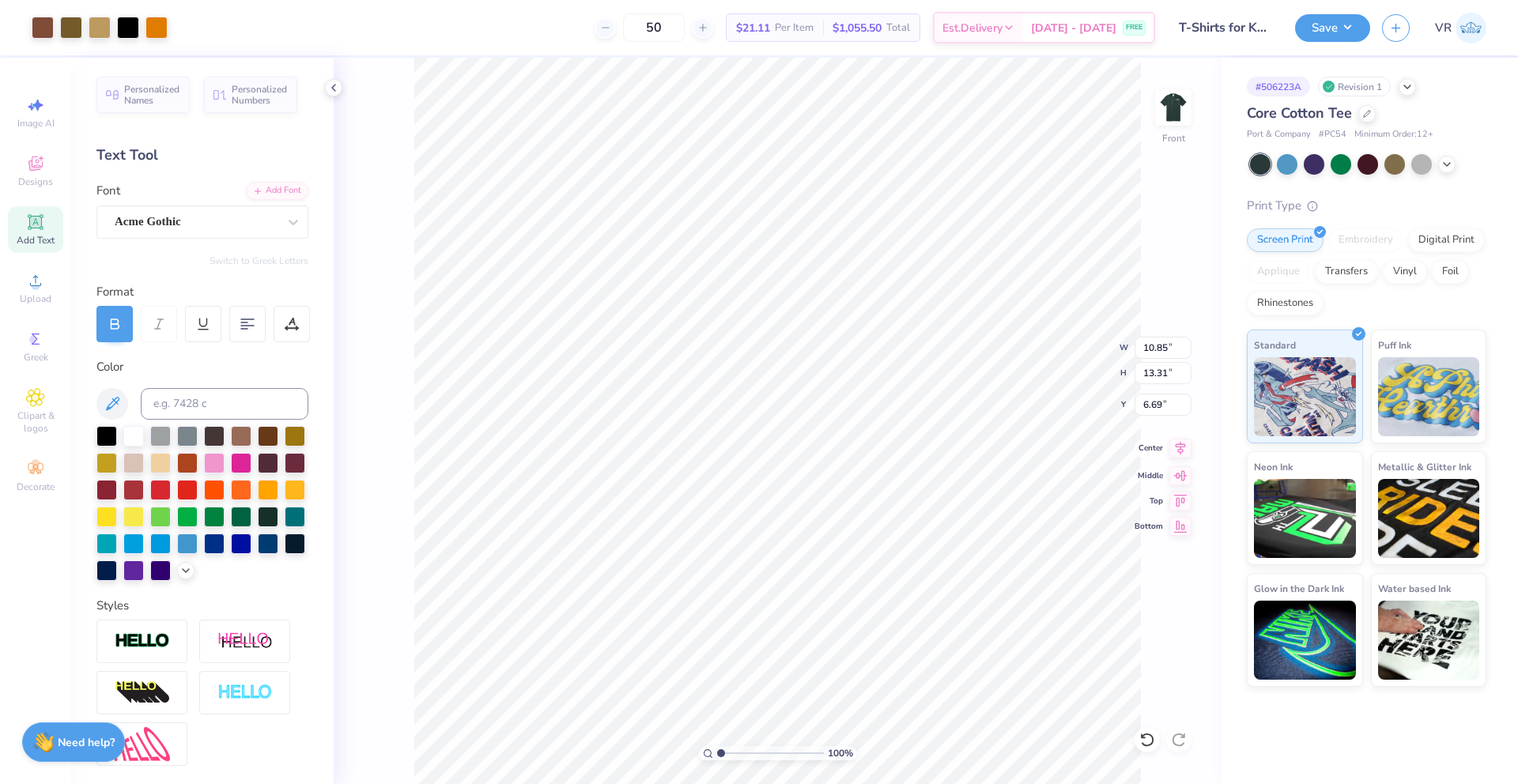
click at [1180, 448] on icon at bounding box center [1180, 448] width 22 height 19
type input "0.50"
type input "8.75"
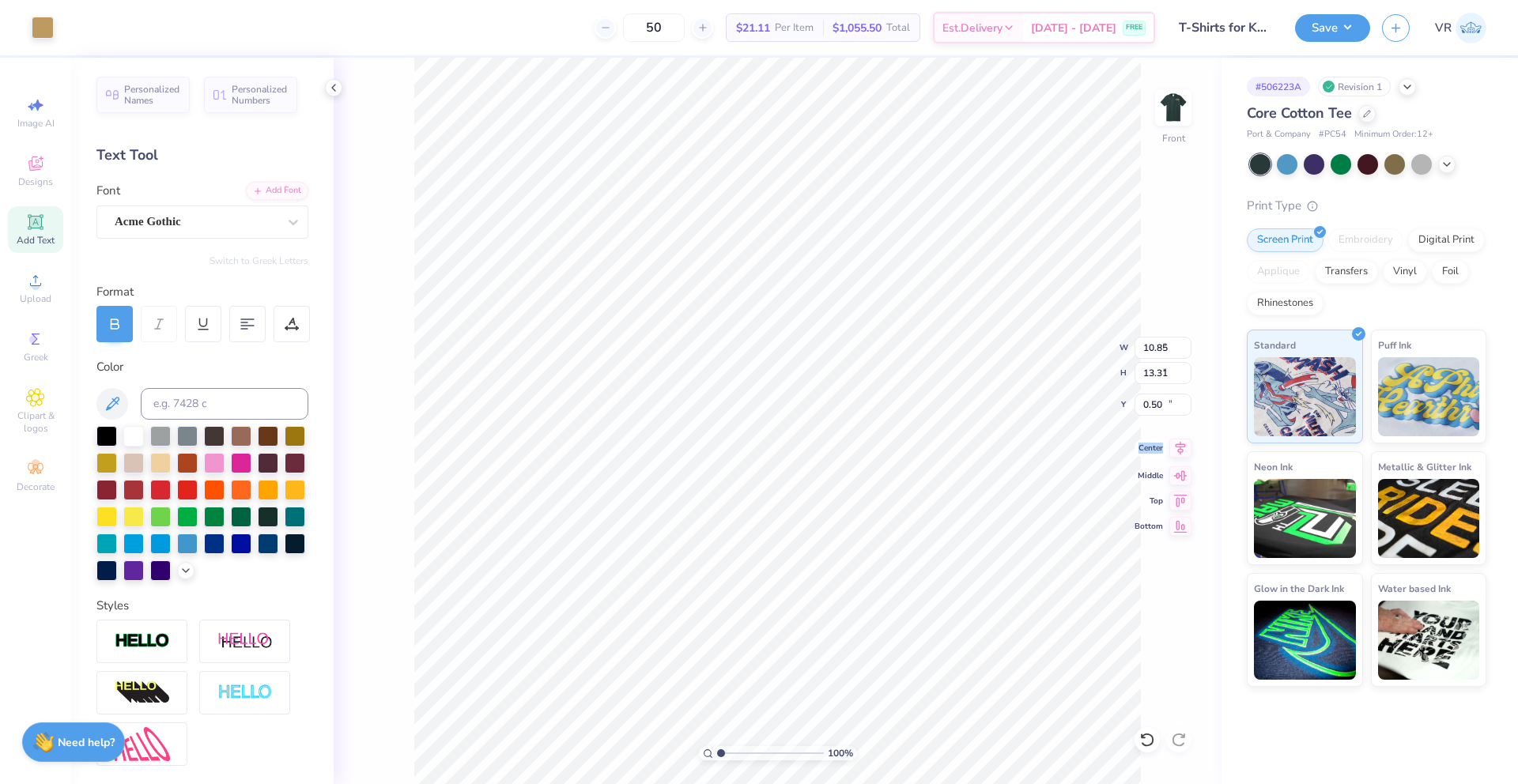
type input "0.81"
type input "14.84"
click at [1182, 451] on icon at bounding box center [1181, 449] width 11 height 13
click at [1176, 443] on icon at bounding box center [1180, 448] width 22 height 19
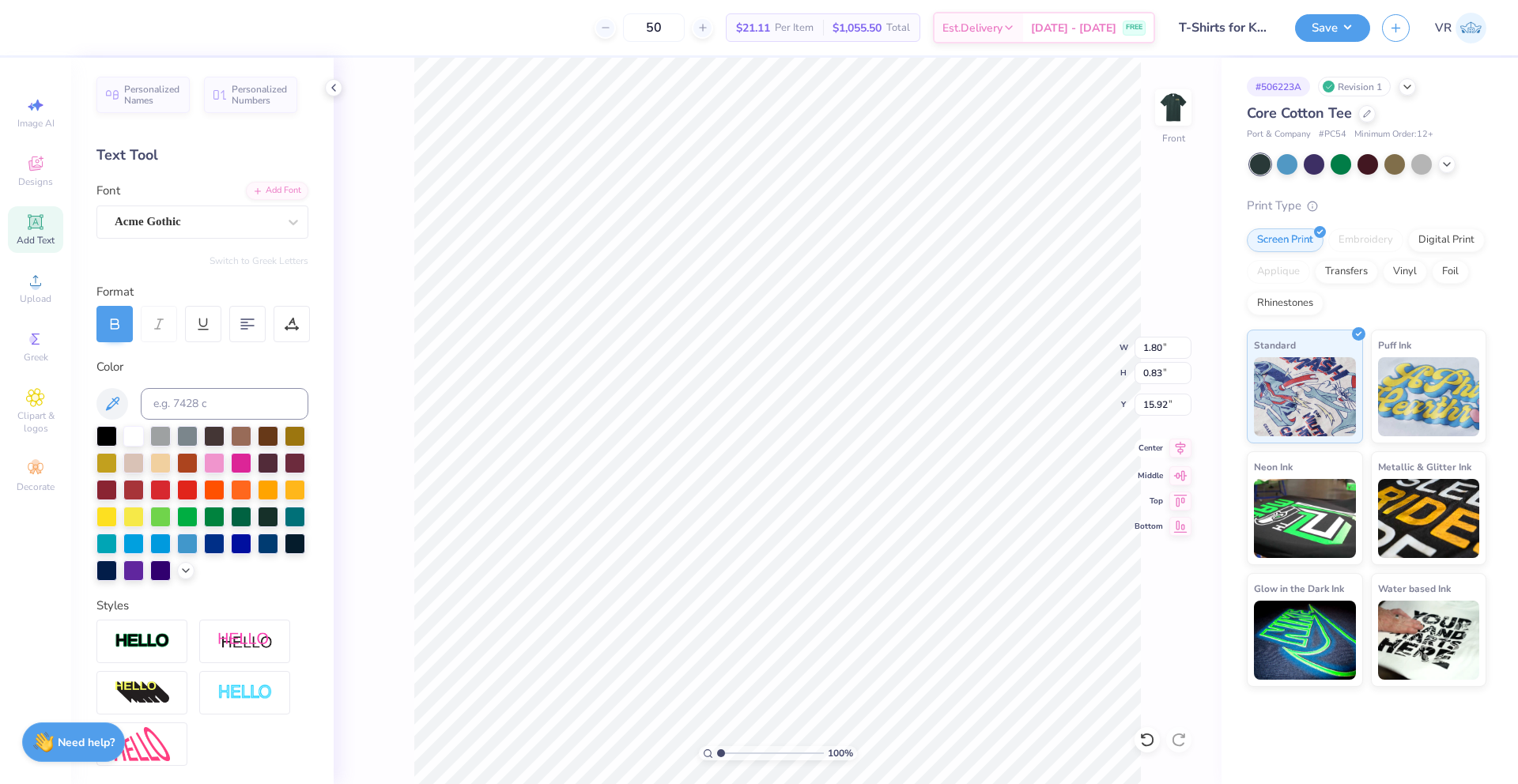
click at [1177, 443] on icon at bounding box center [1181, 449] width 11 height 13
type input "10.85"
type input "13.31"
type input "1.26"
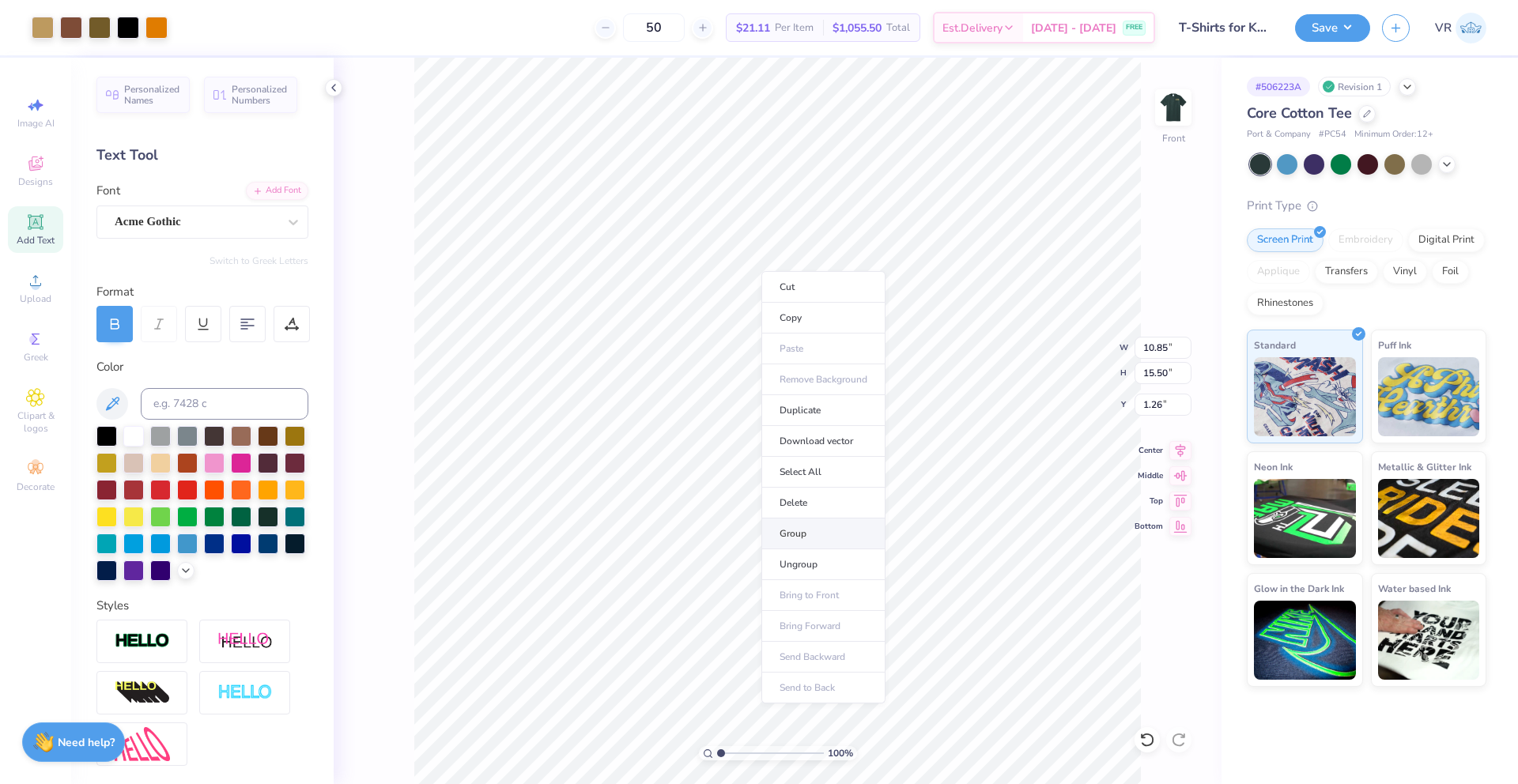
click at [806, 536] on li "Group" at bounding box center [823, 534] width 124 height 31
click at [1156, 400] on input "1.26" at bounding box center [1163, 404] width 57 height 22
type input "3.00"
click at [1149, 370] on input "15.50" at bounding box center [1163, 373] width 57 height 22
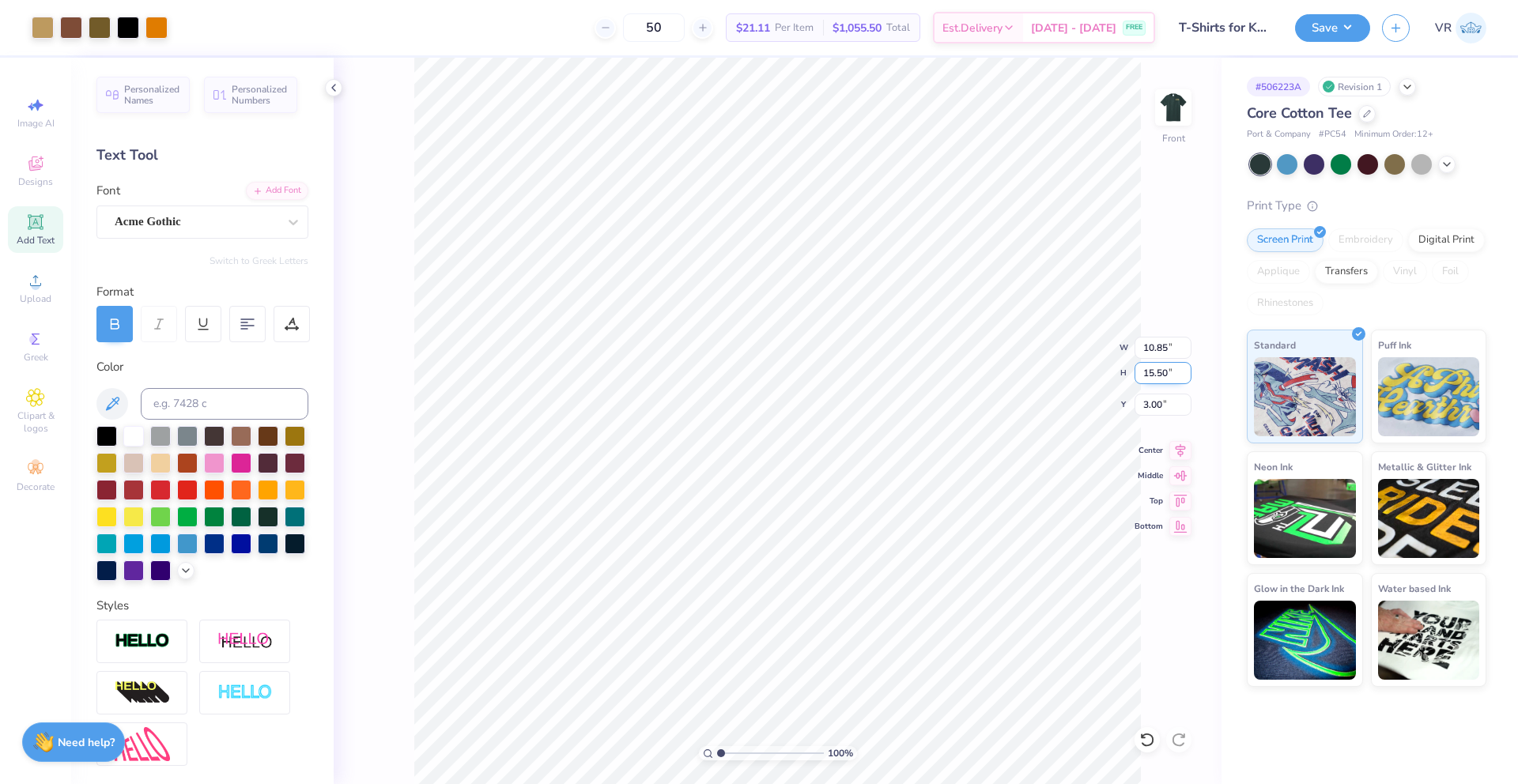
click at [1149, 370] on input "15.50" at bounding box center [1163, 373] width 57 height 22
type input "15"
type input "10.50"
type input "15.00"
type input "3.25"
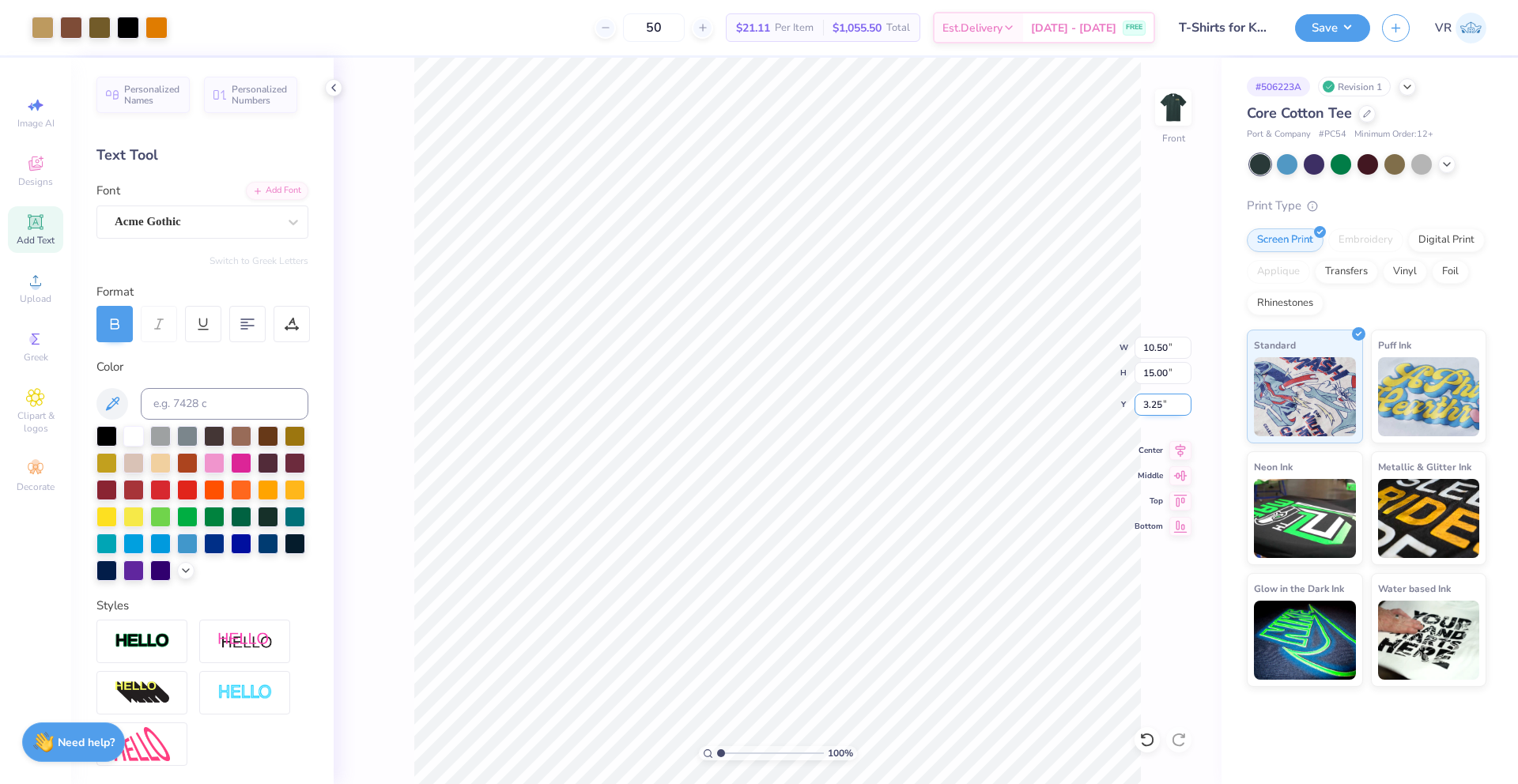
click at [1154, 405] on input "3.25" at bounding box center [1163, 404] width 57 height 22
type input "3.00"
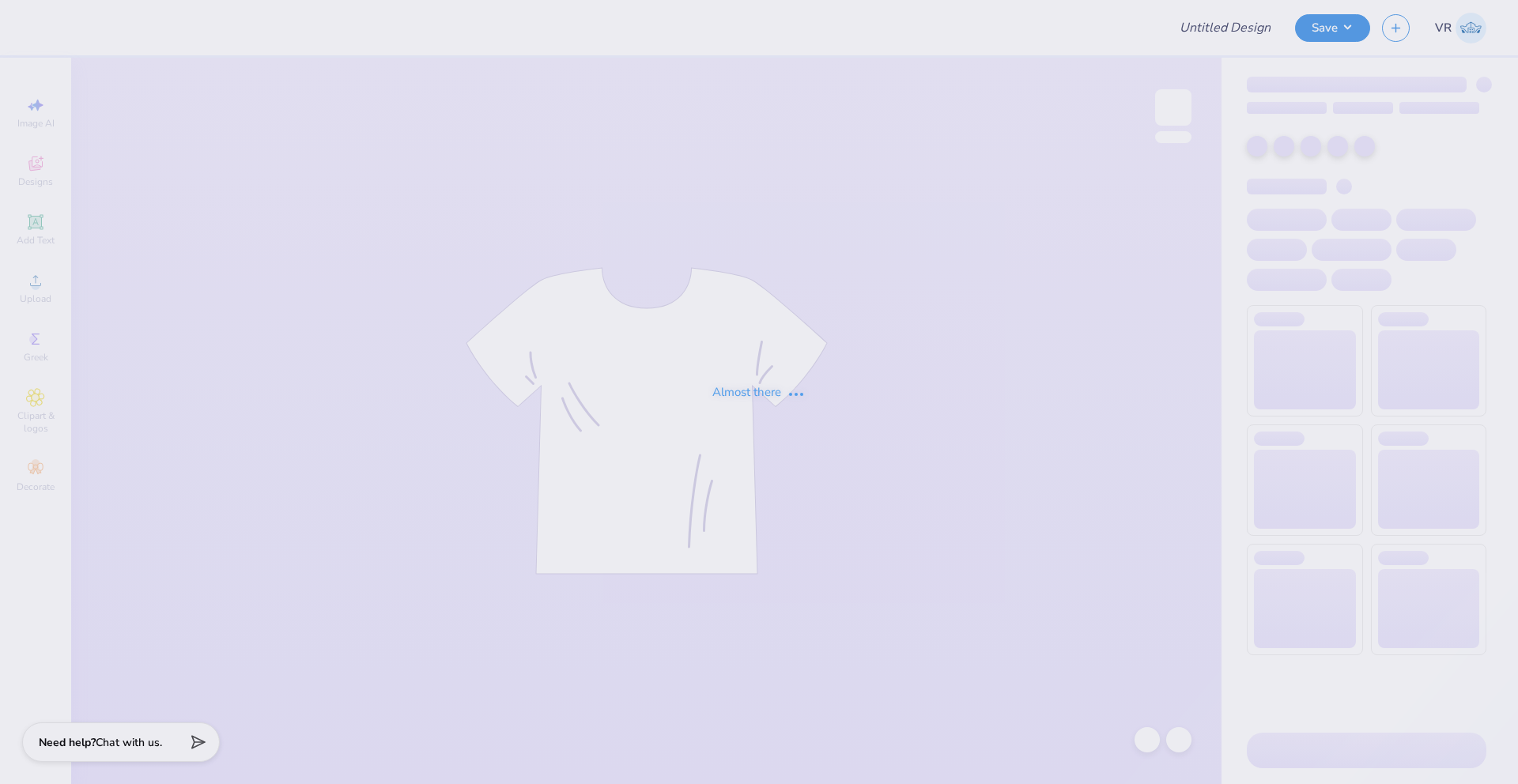
type input "ZETA GM 2"
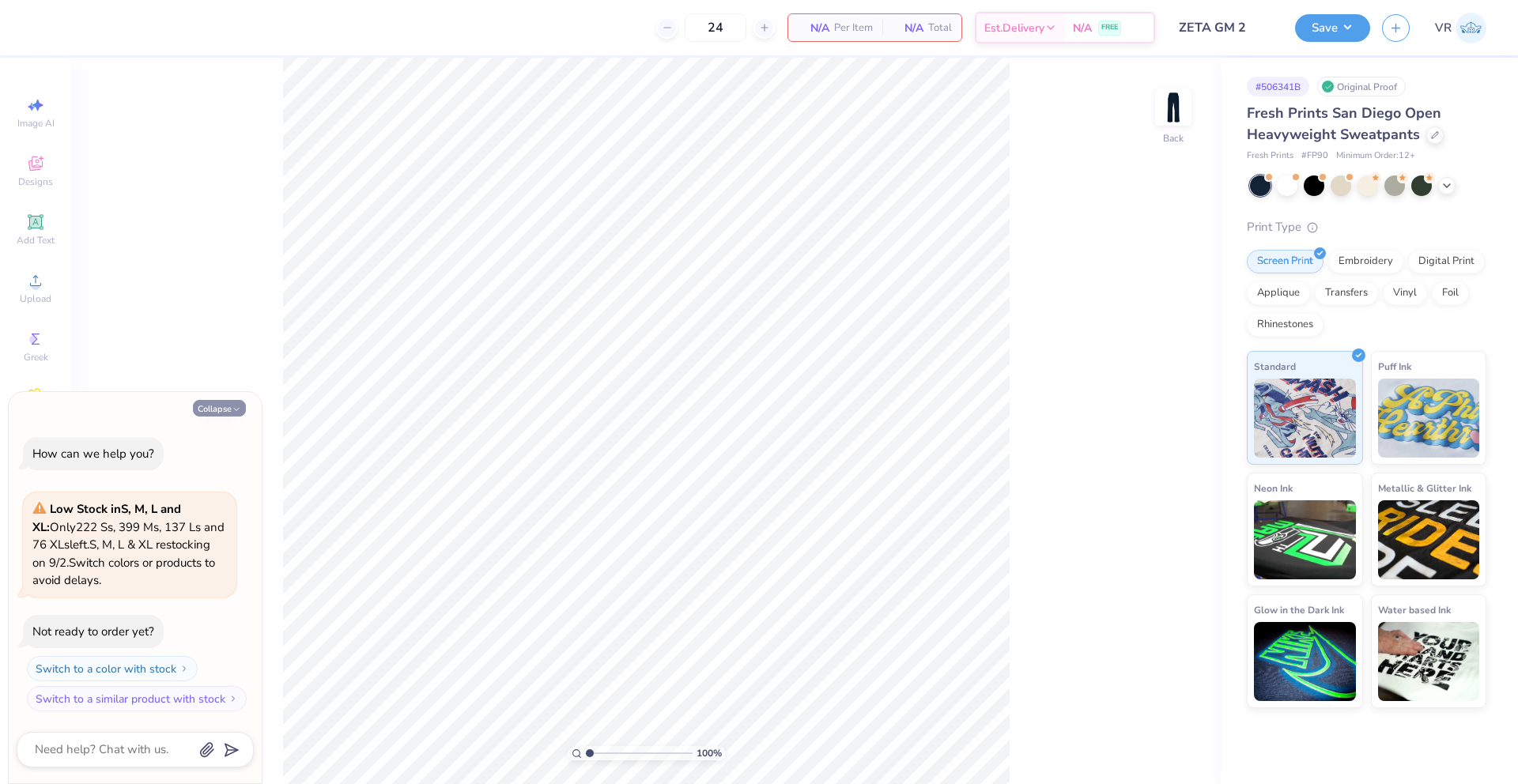
click at [193, 409] on button "Collapse" at bounding box center [219, 408] width 53 height 16
type textarea "x"
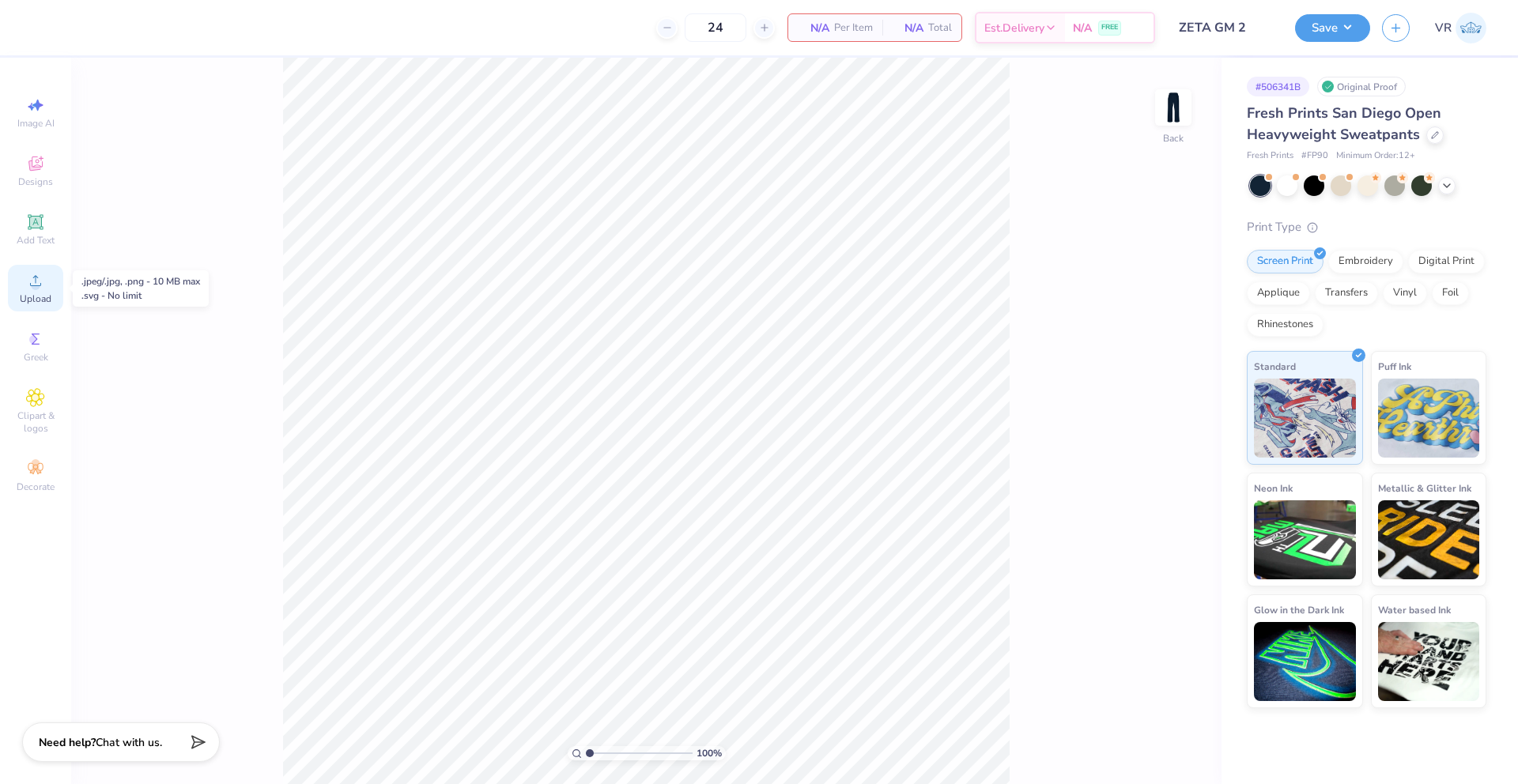
click at [47, 287] on div "Upload" at bounding box center [36, 288] width 55 height 47
click at [31, 155] on icon at bounding box center [35, 163] width 19 height 19
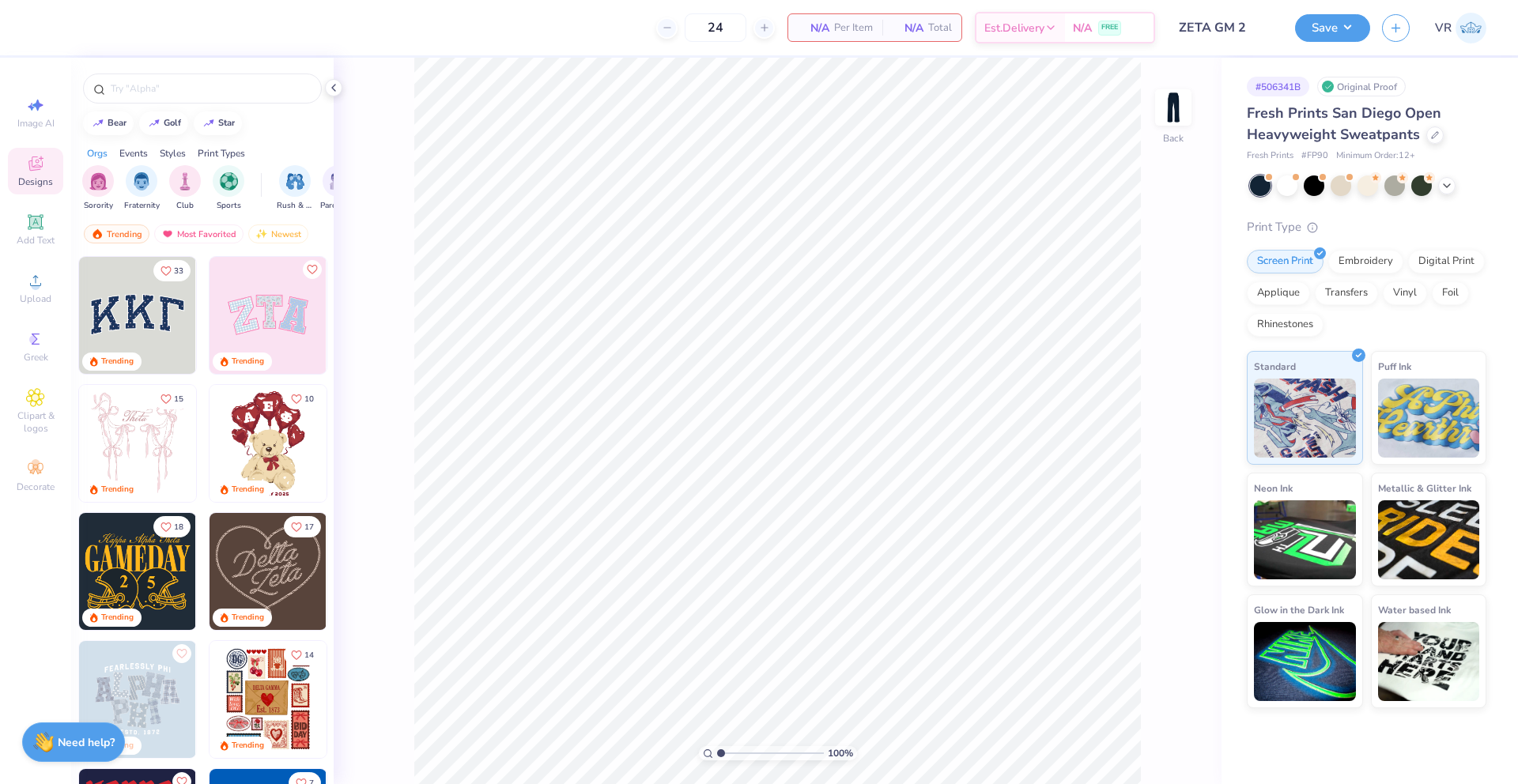
click at [145, 296] on img at bounding box center [137, 315] width 117 height 117
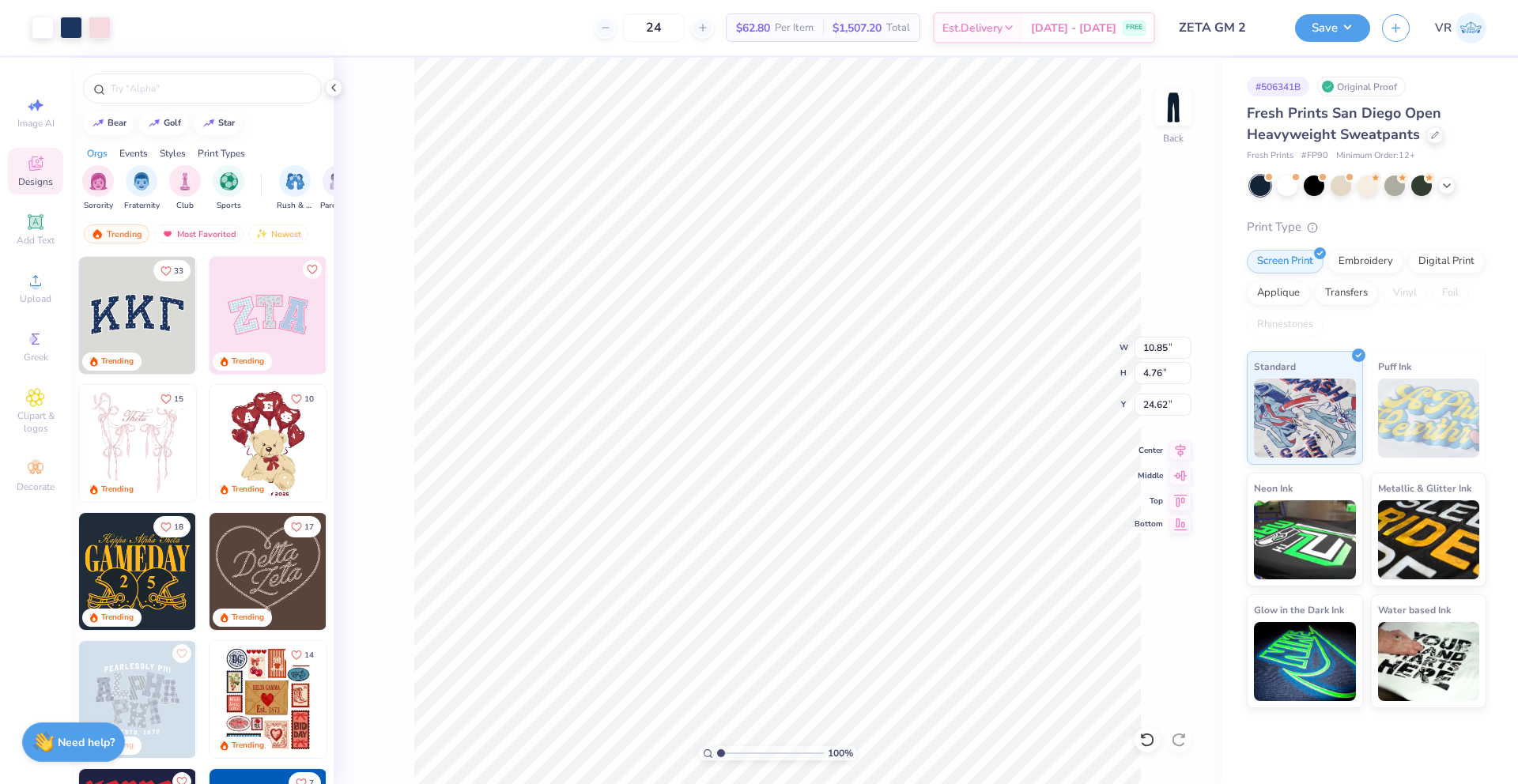
click at [1179, 530] on icon at bounding box center [1180, 524] width 22 height 19
click at [1182, 494] on icon at bounding box center [1180, 498] width 22 height 19
click at [1179, 475] on icon at bounding box center [1180, 473] width 22 height 19
type input "24.62"
click at [1178, 451] on icon at bounding box center [1181, 449] width 11 height 13
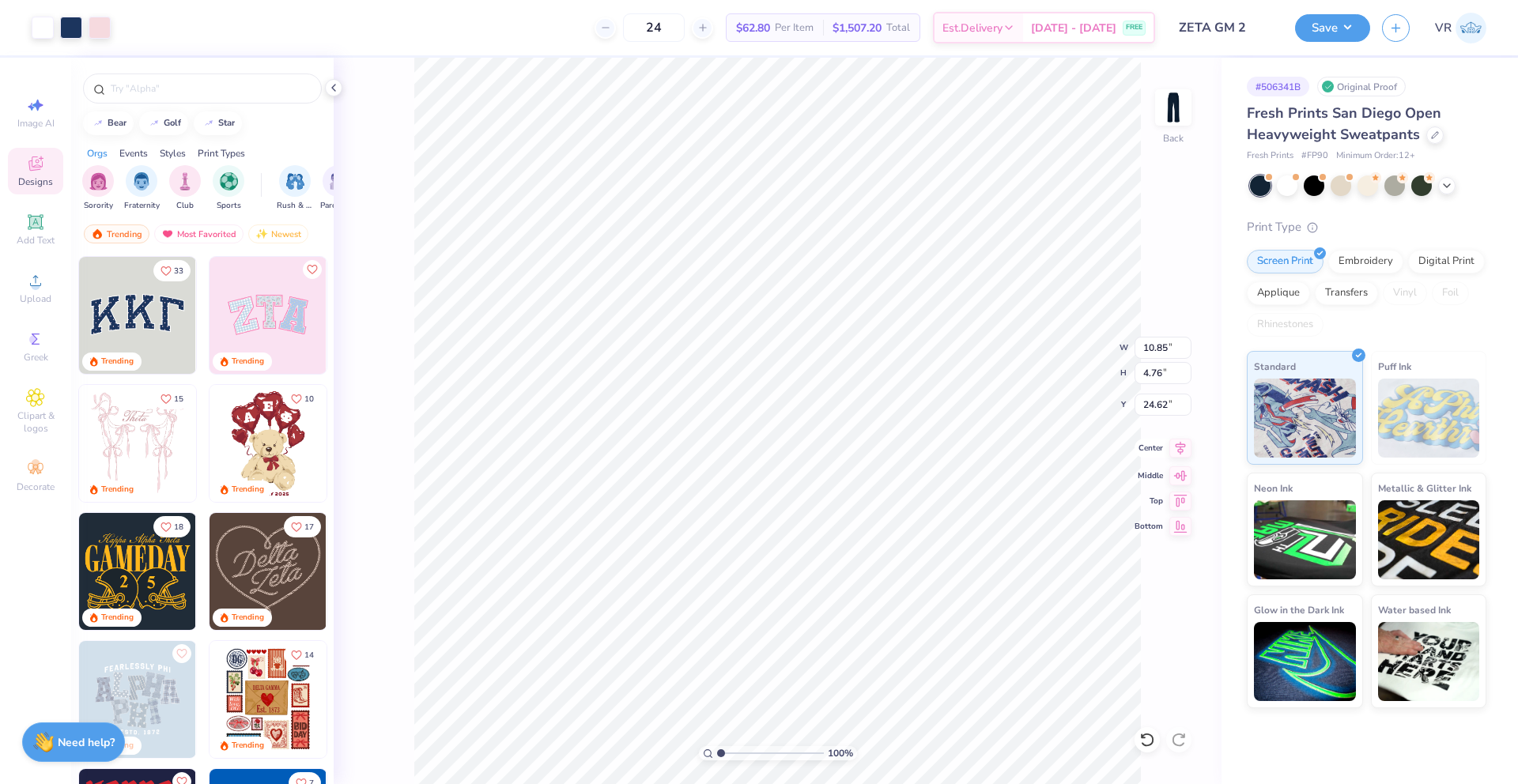
click at [1178, 451] on icon at bounding box center [1181, 449] width 11 height 13
click at [1178, 437] on div "100 % Back W 10.85 10.85 " H 4.76 4.76 " Y 24.62 24.62 " Center Middle Top Bott…" at bounding box center [778, 421] width 888 height 726
click at [1180, 479] on icon at bounding box center [1180, 473] width 22 height 19
type input "24.62"
